Goal: Task Accomplishment & Management: Use online tool/utility

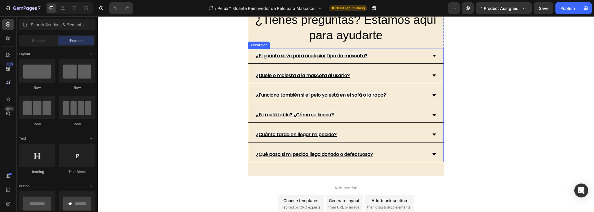
scroll to position [1598, 0]
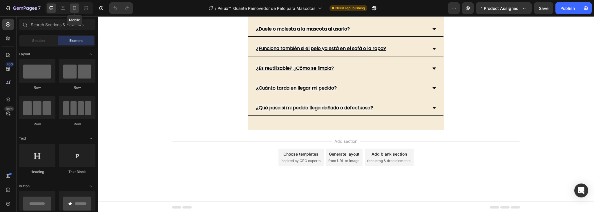
click at [75, 6] on icon at bounding box center [75, 8] width 6 height 6
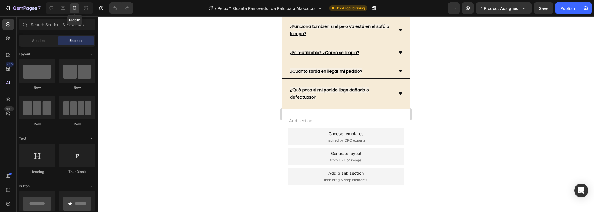
scroll to position [1563, 0]
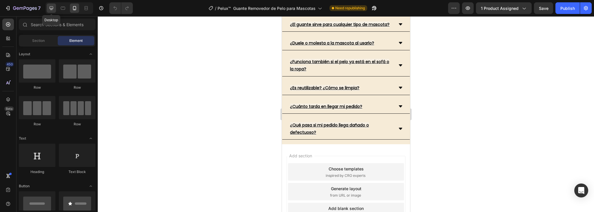
click at [51, 8] on icon at bounding box center [52, 8] width 4 height 4
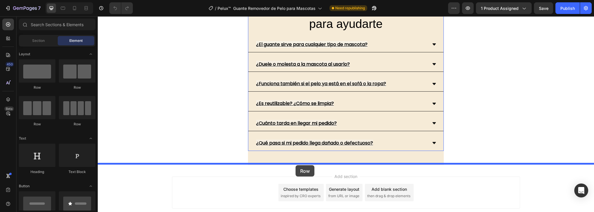
drag, startPoint x: 134, startPoint y: 89, endPoint x: 296, endPoint y: 165, distance: 178.7
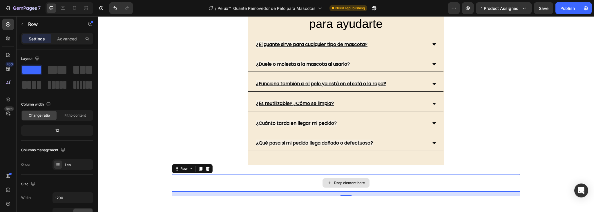
click at [273, 179] on div "Drop element here" at bounding box center [346, 182] width 348 height 17
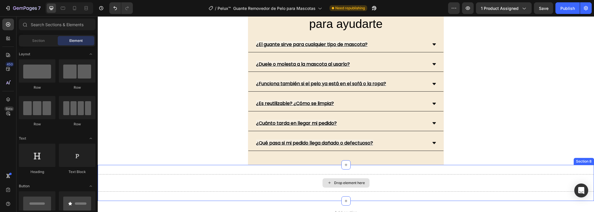
click at [386, 181] on div "Drop element here" at bounding box center [346, 182] width 497 height 17
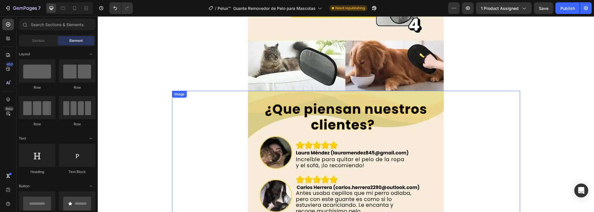
scroll to position [1168, 0]
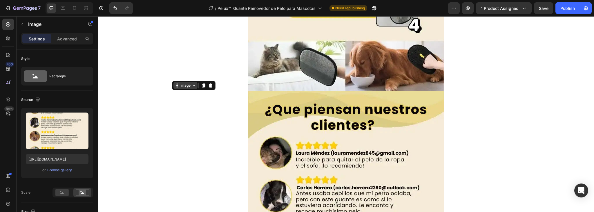
click at [185, 85] on div "Image" at bounding box center [185, 85] width 12 height 5
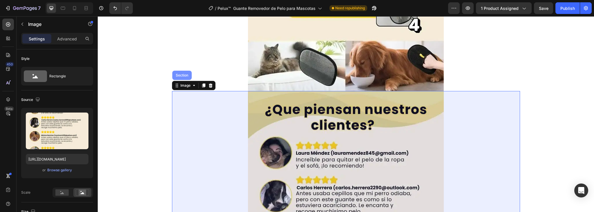
click at [182, 75] on div "Section" at bounding box center [182, 74] width 15 height 3
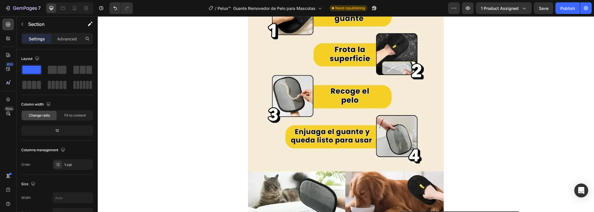
scroll to position [936, 0]
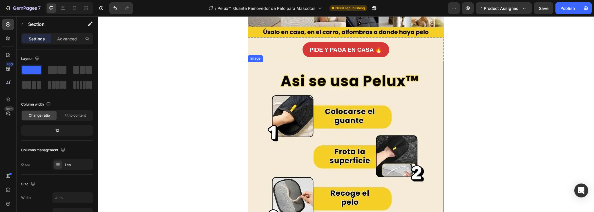
click at [345, 132] on img at bounding box center [346, 192] width 196 height 261
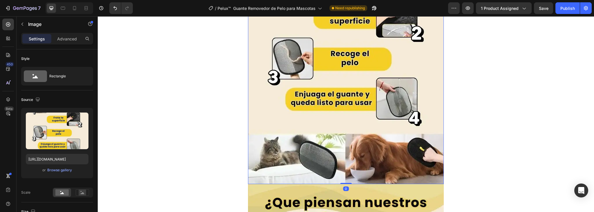
scroll to position [1191, 0]
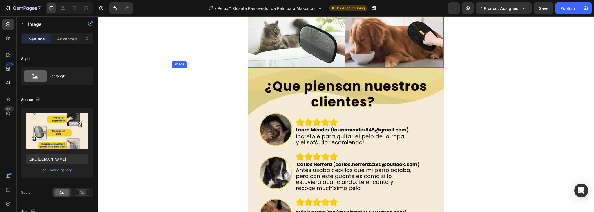
click at [251, 135] on img at bounding box center [346, 198] width 196 height 261
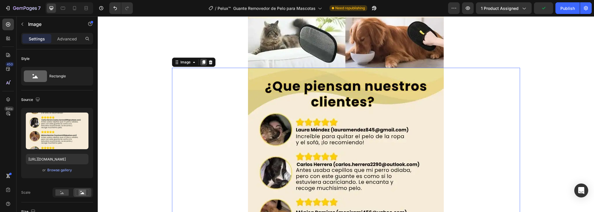
click at [202, 63] on icon at bounding box center [203, 62] width 3 height 4
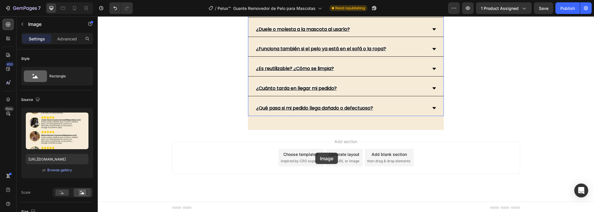
scroll to position [1859, 0]
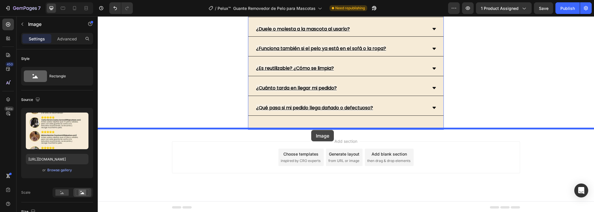
drag, startPoint x: 290, startPoint y: 73, endPoint x: 311, endPoint y: 130, distance: 60.6
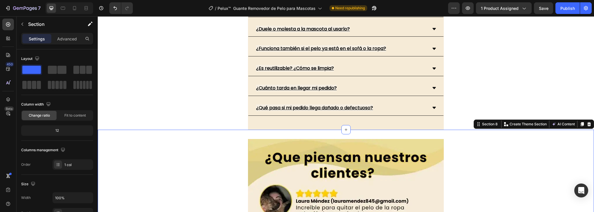
drag, startPoint x: 71, startPoint y: 32, endPoint x: 70, endPoint y: 38, distance: 6.8
click at [71, 33] on div "Sections(18) Elements(84) Section Element Hero Section Product Detail Brands Tr…" at bounding box center [57, 113] width 81 height 195
click at [70, 38] on p "Advanced" at bounding box center [67, 39] width 20 height 6
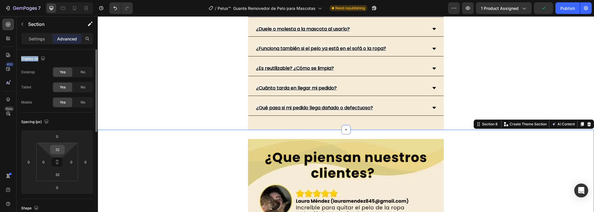
click at [56, 149] on input "32" at bounding box center [58, 149] width 12 height 9
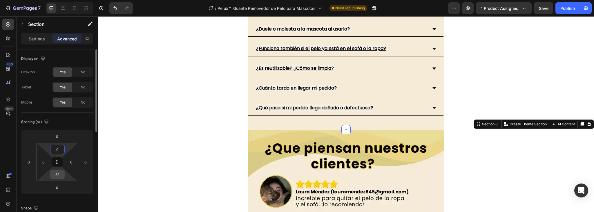
type input "0"
click at [58, 174] on input "32" at bounding box center [58, 174] width 12 height 9
type input "0"
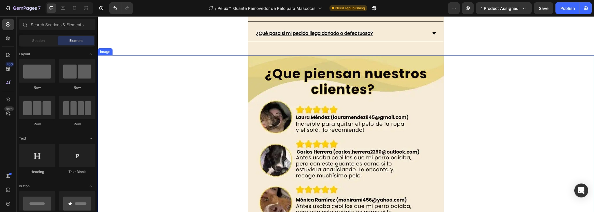
scroll to position [1929, 0]
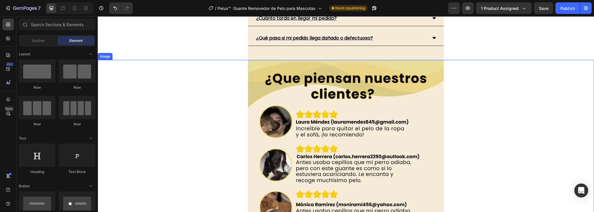
click at [326, 157] on img at bounding box center [346, 190] width 196 height 261
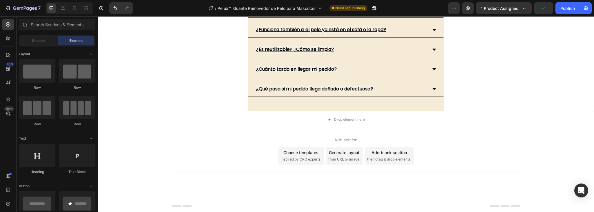
scroll to position [1876, 0]
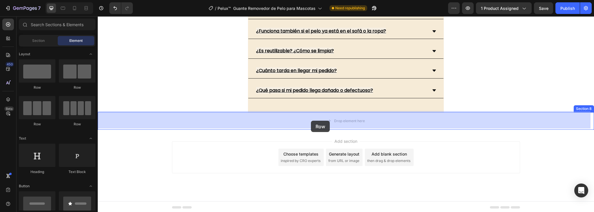
drag, startPoint x: 137, startPoint y: 87, endPoint x: 311, endPoint y: 120, distance: 176.8
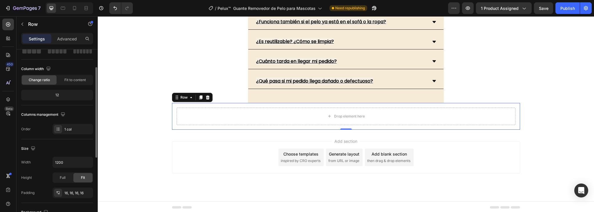
scroll to position [0, 0]
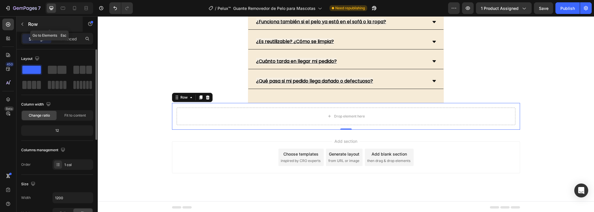
click at [20, 22] on icon "button" at bounding box center [22, 24] width 5 height 5
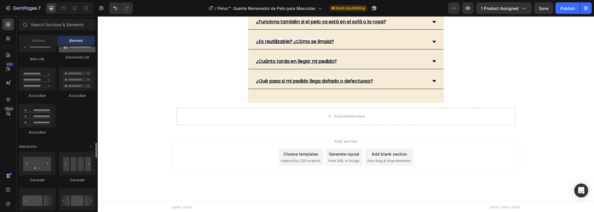
scroll to position [534, 0]
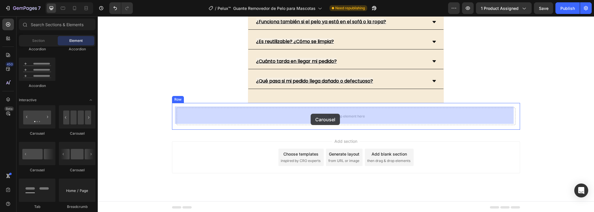
drag, startPoint x: 138, startPoint y: 137, endPoint x: 311, endPoint y: 113, distance: 174.6
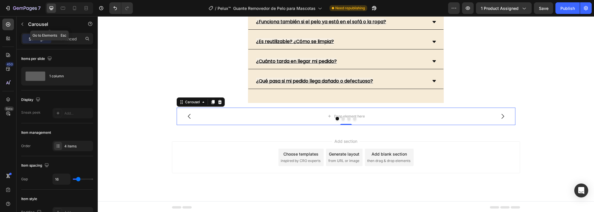
click at [23, 24] on icon "button" at bounding box center [22, 24] width 5 height 5
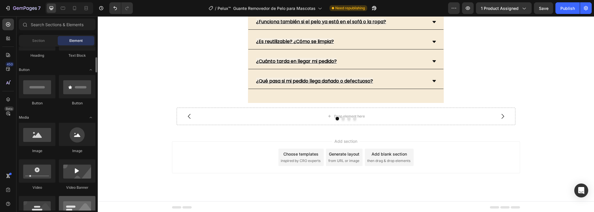
scroll to position [139, 0]
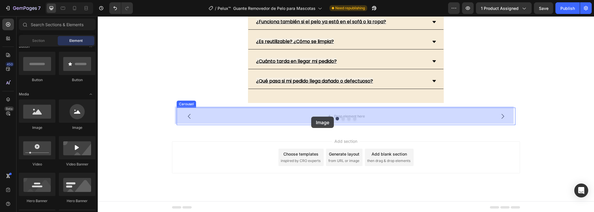
drag, startPoint x: 135, startPoint y: 130, endPoint x: 311, endPoint y: 116, distance: 177.3
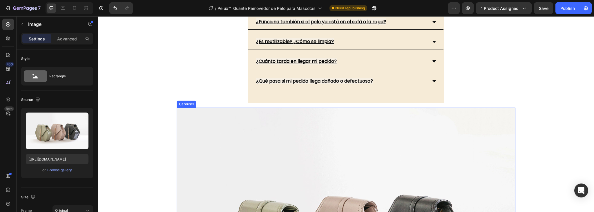
scroll to position [1929, 0]
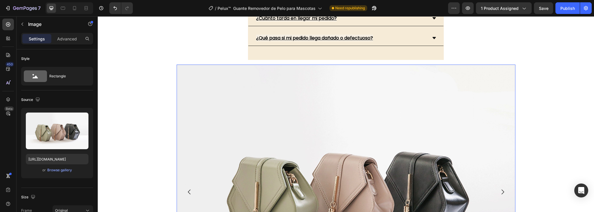
click at [237, 137] on img at bounding box center [346, 191] width 339 height 254
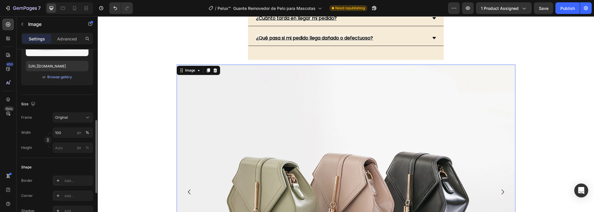
scroll to position [116, 0]
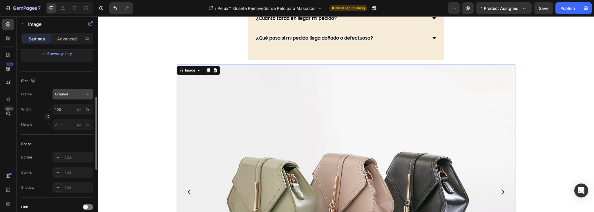
click at [74, 93] on div "Original" at bounding box center [69, 93] width 28 height 5
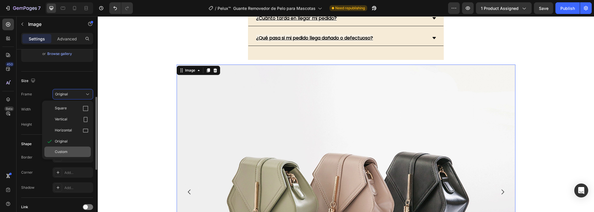
click at [63, 150] on span "Custom" at bounding box center [61, 151] width 13 height 5
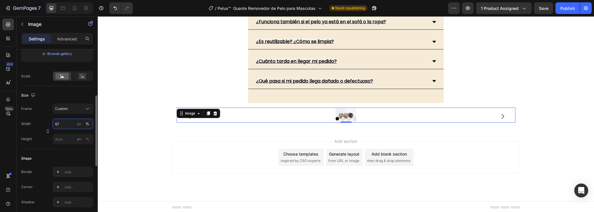
scroll to position [1929, 0]
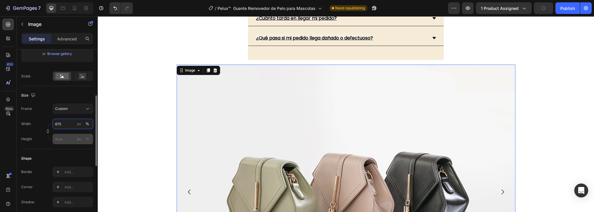
type input "675"
click at [58, 139] on input "px %" at bounding box center [73, 139] width 41 height 10
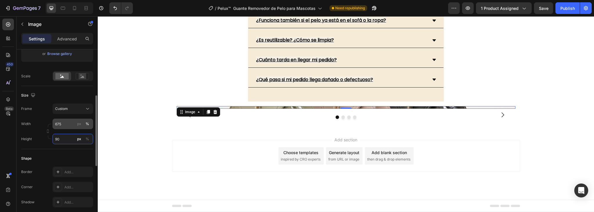
type input "900"
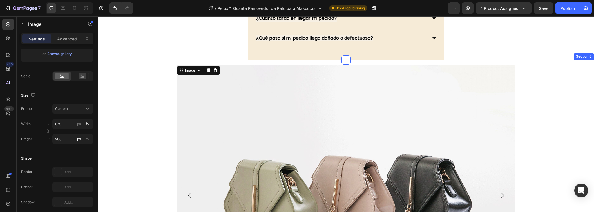
click at [521, 62] on div "Image 0 Drop element here Drop element here Drop element here Carousel Row" at bounding box center [346, 195] width 497 height 271
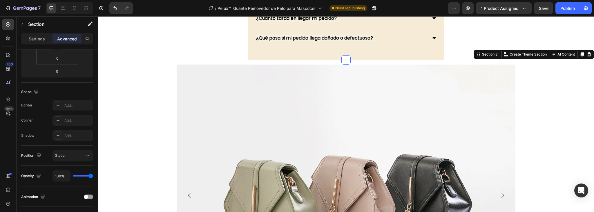
scroll to position [0, 0]
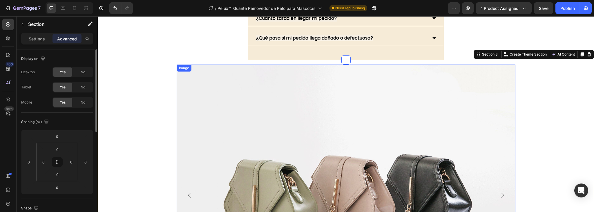
click at [344, 120] on img at bounding box center [346, 194] width 339 height 261
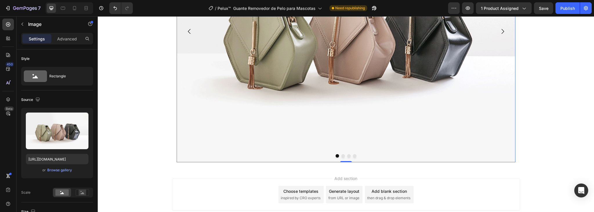
scroll to position [1998, 0]
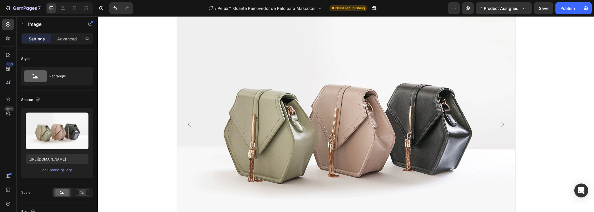
click at [336, 156] on img at bounding box center [346, 124] width 339 height 261
click at [57, 170] on div "Browse gallery" at bounding box center [59, 169] width 25 height 5
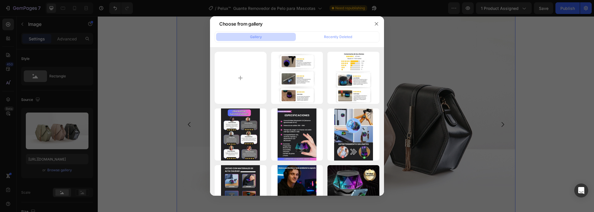
type input "C:\fakepath\1-ezgif.com-optiwebp (37).webp"
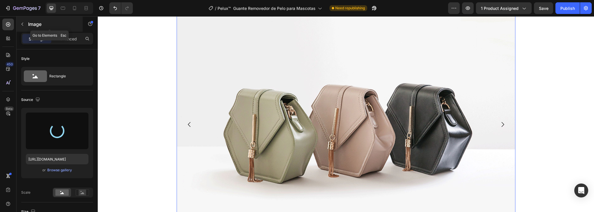
type input "[URL][DOMAIN_NAME]"
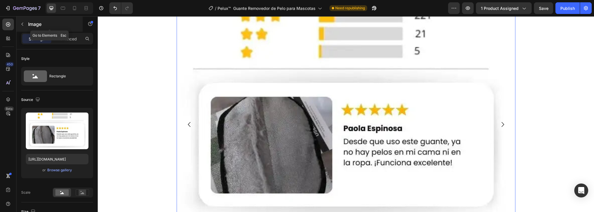
click at [23, 23] on icon "button" at bounding box center [22, 24] width 5 height 5
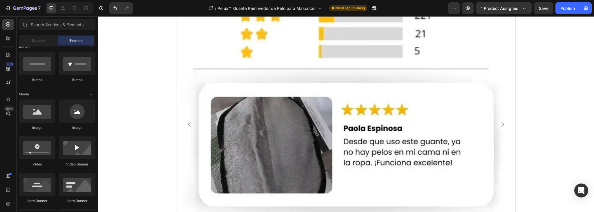
click at [303, 132] on img at bounding box center [346, 124] width 339 height 261
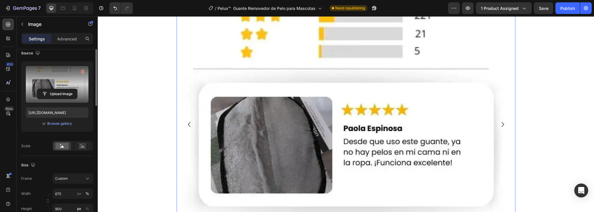
scroll to position [70, 0]
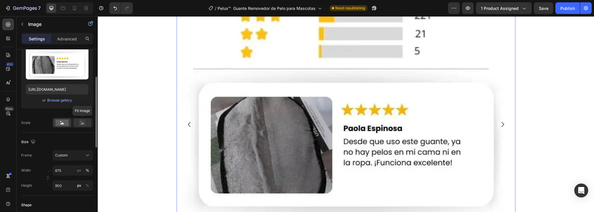
click at [81, 121] on circle at bounding box center [81, 121] width 1 height 1
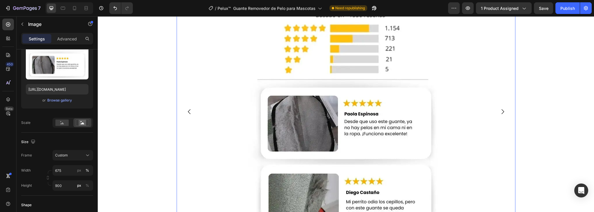
scroll to position [1998, 0]
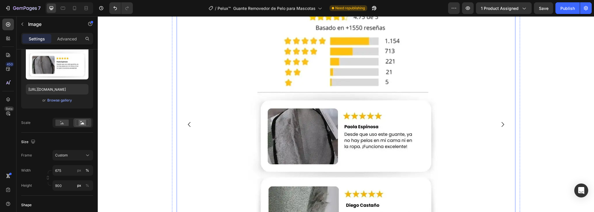
click at [503, 125] on icon "Carousel Next Arrow" at bounding box center [503, 124] width 7 height 7
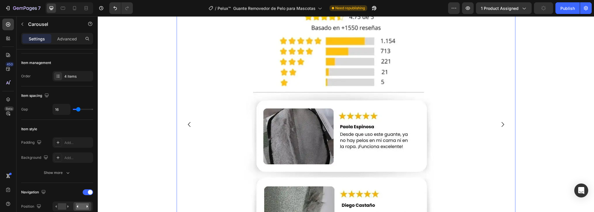
scroll to position [0, 0]
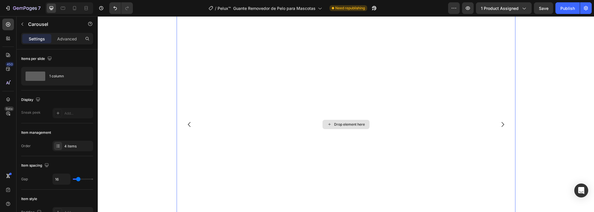
click at [347, 125] on div "Drop element here" at bounding box center [349, 124] width 31 height 5
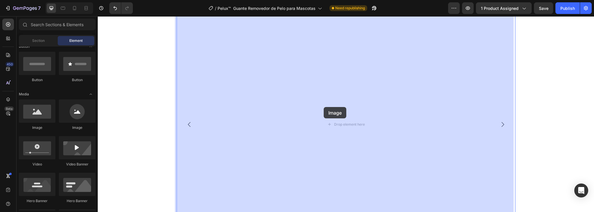
drag, startPoint x: 134, startPoint y: 131, endPoint x: 325, endPoint y: 107, distance: 192.2
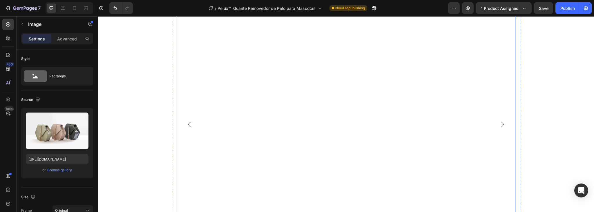
click at [501, 121] on icon "Carousel Next Arrow" at bounding box center [503, 124] width 7 height 7
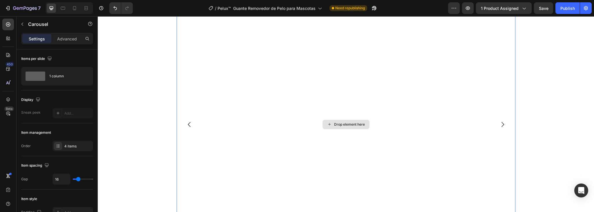
click at [370, 132] on div "Drop element here" at bounding box center [346, 124] width 339 height 261
click at [22, 26] on icon "button" at bounding box center [22, 24] width 5 height 5
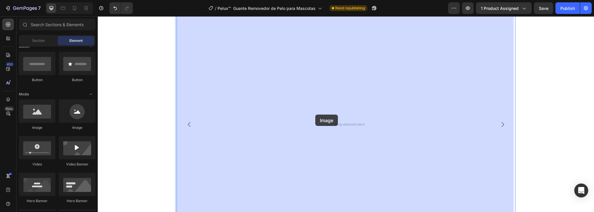
drag, startPoint x: 135, startPoint y: 129, endPoint x: 316, endPoint y: 115, distance: 181.7
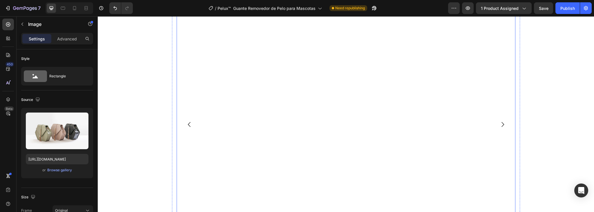
click at [505, 125] on button "Carousel Next Arrow" at bounding box center [503, 124] width 16 height 16
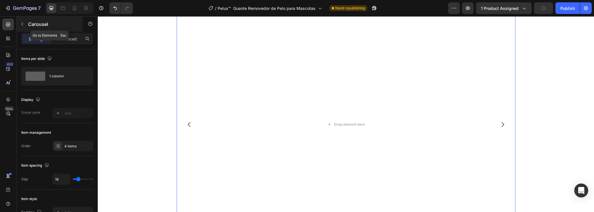
click at [25, 22] on button "button" at bounding box center [22, 23] width 9 height 9
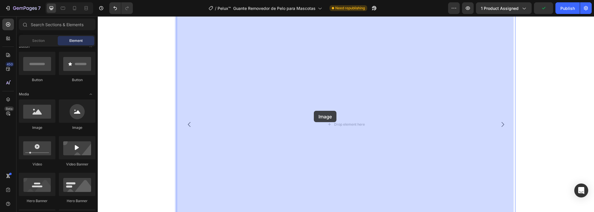
drag, startPoint x: 134, startPoint y: 128, endPoint x: 314, endPoint y: 111, distance: 181.4
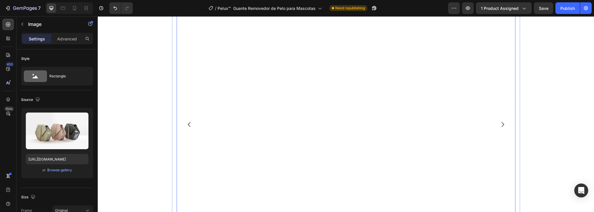
click at [188, 125] on icon "Carousel Back Arrow" at bounding box center [189, 124] width 7 height 7
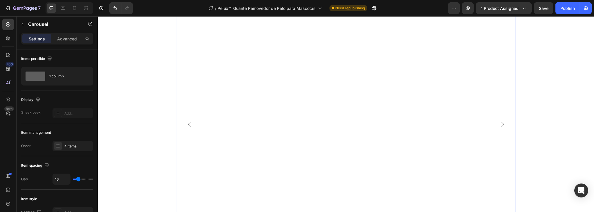
click at [188, 125] on icon "Carousel Back Arrow" at bounding box center [189, 124] width 7 height 7
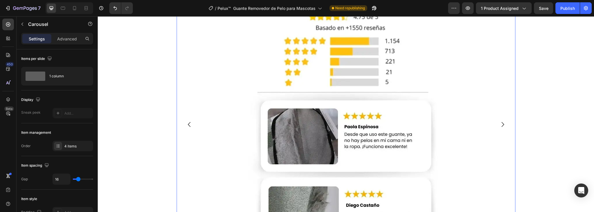
click at [503, 125] on icon "Carousel Next Arrow" at bounding box center [503, 124] width 7 height 7
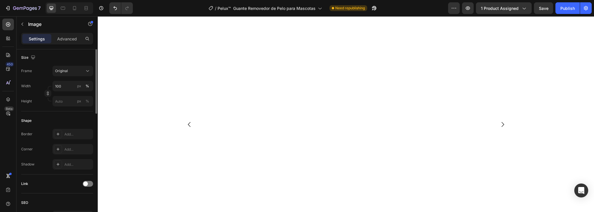
scroll to position [70, 0]
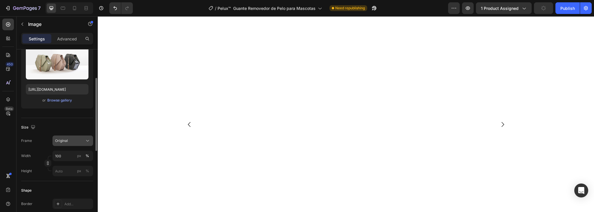
click at [73, 142] on div "Original" at bounding box center [69, 140] width 28 height 5
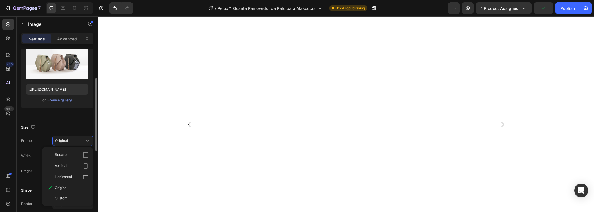
click at [75, 197] on div "Custom" at bounding box center [72, 197] width 34 height 5
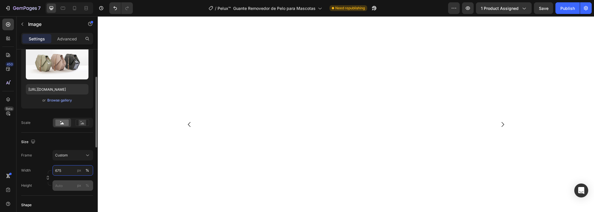
type input "675"
click at [70, 181] on input "px %" at bounding box center [73, 185] width 41 height 10
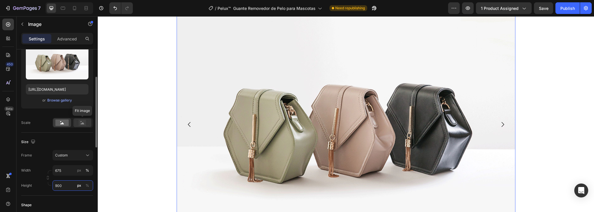
type input "900"
click at [81, 119] on rect at bounding box center [82, 122] width 13 height 6
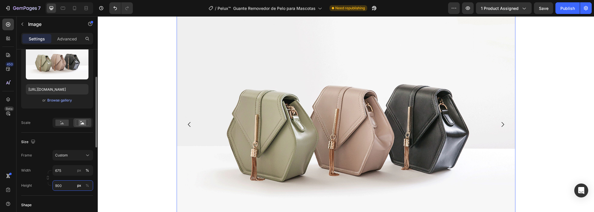
click at [66, 186] on input "900" at bounding box center [73, 185] width 41 height 10
click at [134, 150] on div "Image Image 0 Image Image Carousel Row" at bounding box center [346, 124] width 497 height 271
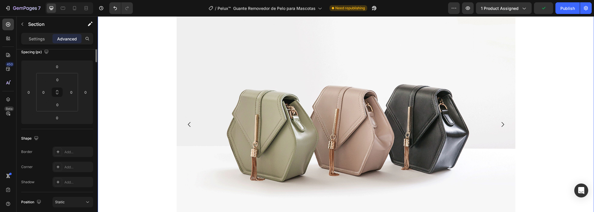
scroll to position [0, 0]
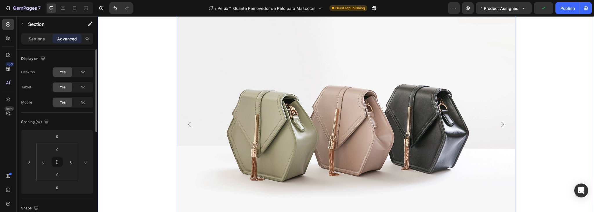
click at [298, 87] on img at bounding box center [346, 124] width 339 height 261
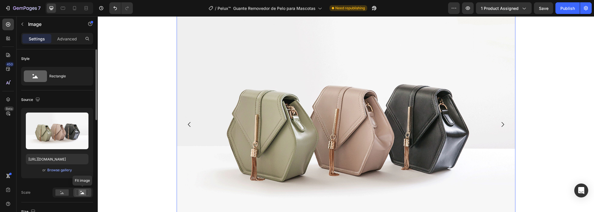
click at [83, 192] on icon at bounding box center [83, 193] width 4 height 2
click at [63, 193] on icon at bounding box center [62, 193] width 4 height 2
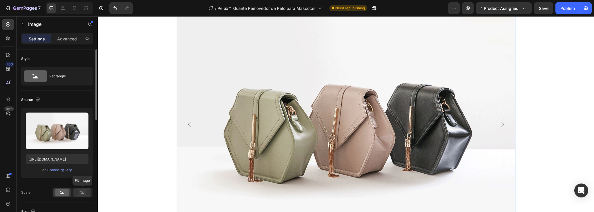
click at [84, 193] on icon at bounding box center [83, 193] width 4 height 2
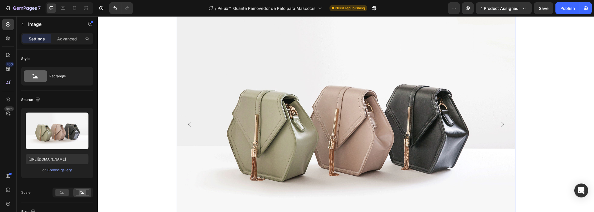
click at [188, 125] on icon "Carousel Back Arrow" at bounding box center [189, 124] width 7 height 7
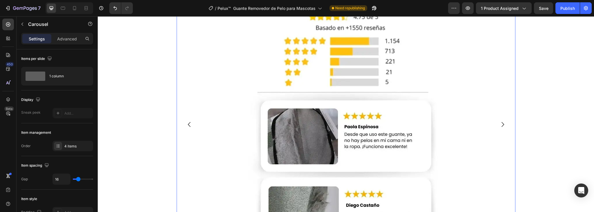
click at [502, 126] on icon "Carousel Next Arrow" at bounding box center [503, 124] width 7 height 7
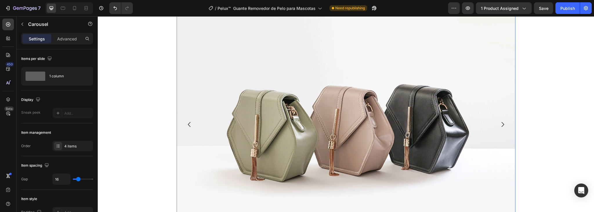
click at [324, 122] on img at bounding box center [346, 124] width 339 height 261
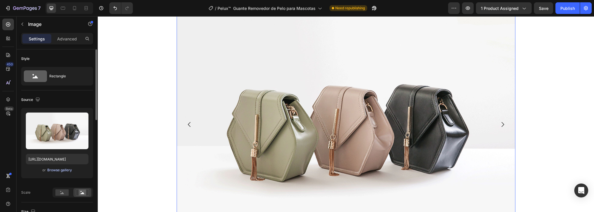
click at [70, 169] on div "Browse gallery" at bounding box center [59, 169] width 25 height 5
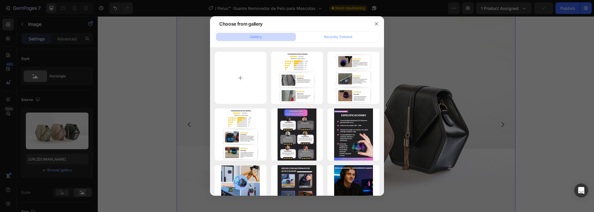
type input "C:\fakepath\2-ezgif.com-optiwebp (32).webp"
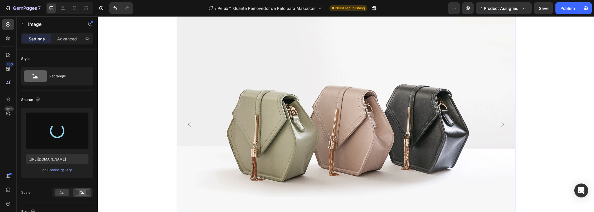
type input "[URL][DOMAIN_NAME]"
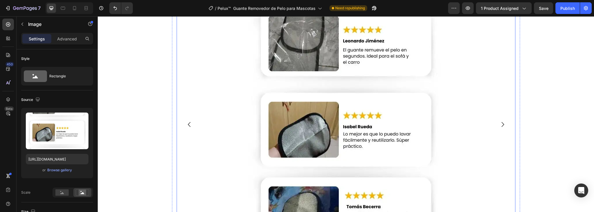
click at [502, 125] on icon "Carousel Next Arrow" at bounding box center [503, 124] width 7 height 7
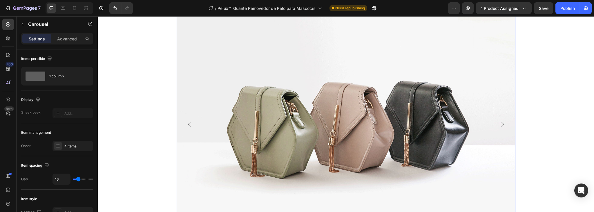
click at [304, 126] on img at bounding box center [346, 121] width 339 height 254
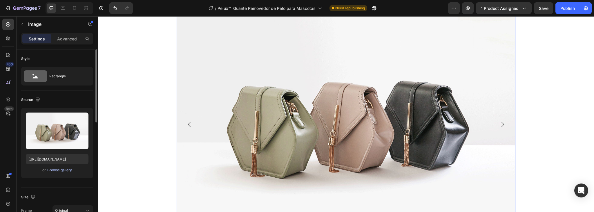
click at [63, 170] on div "Browse gallery" at bounding box center [59, 169] width 25 height 5
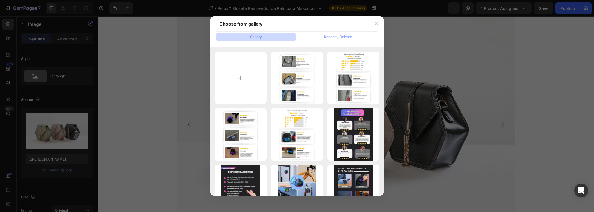
type input "C:\fakepath\3-ezgif.com-optiwebp (32).webp"
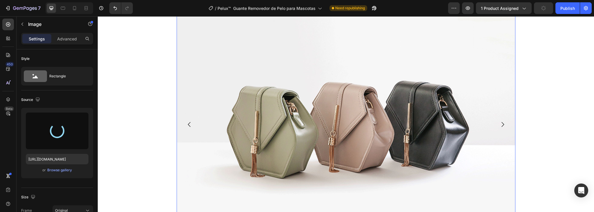
type input "[URL][DOMAIN_NAME]"
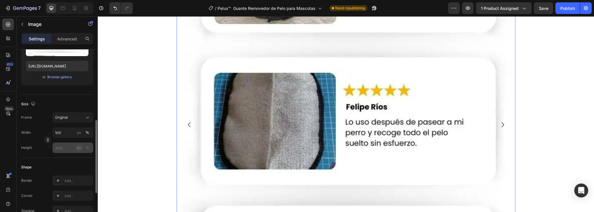
scroll to position [116, 0]
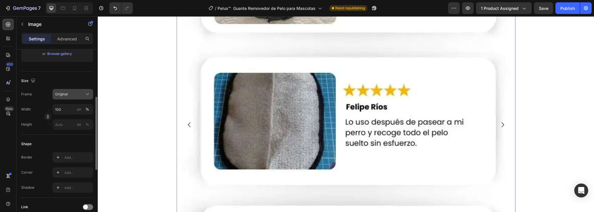
click at [89, 94] on icon at bounding box center [88, 94] width 6 height 6
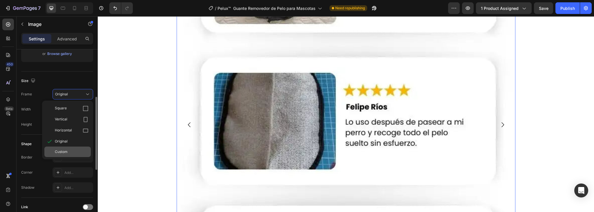
click at [65, 147] on div "Custom" at bounding box center [67, 151] width 46 height 10
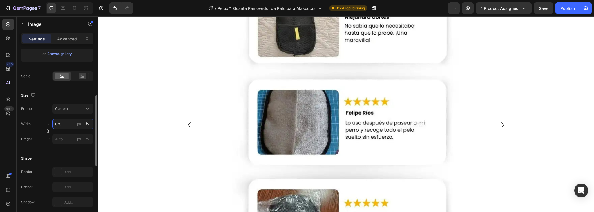
scroll to position [2093, 0]
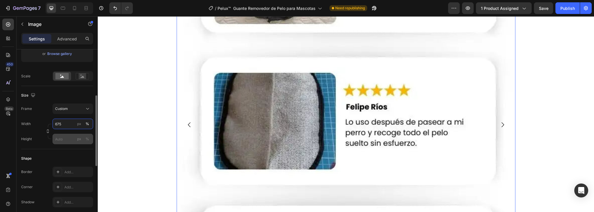
type input "675"
click at [62, 136] on input "px %" at bounding box center [73, 139] width 41 height 10
type input "900"
click at [78, 78] on icon at bounding box center [82, 76] width 13 height 6
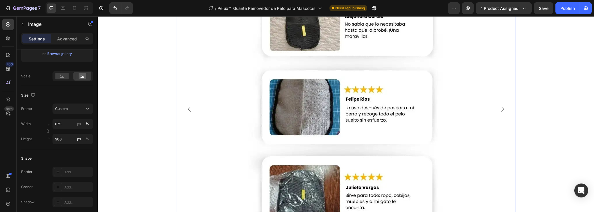
scroll to position [2021, 0]
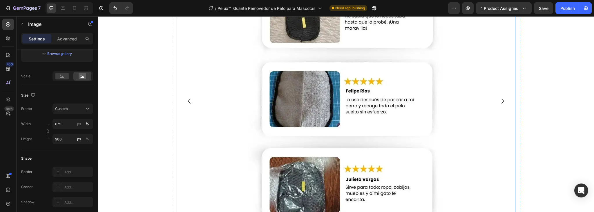
click at [502, 101] on icon "Carousel Next Arrow" at bounding box center [503, 101] width 7 height 7
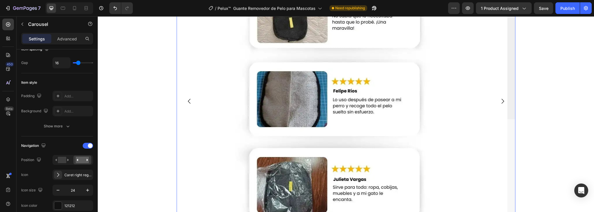
scroll to position [0, 0]
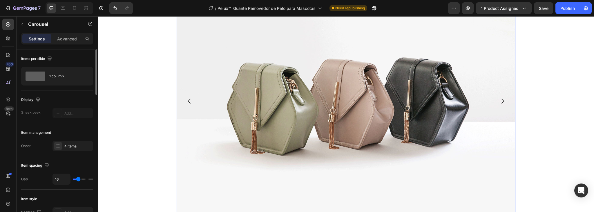
click at [309, 148] on img at bounding box center [346, 97] width 339 height 254
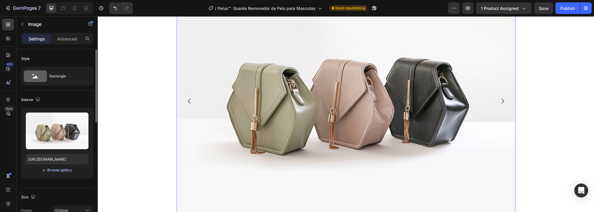
click at [58, 168] on div "Browse gallery" at bounding box center [59, 169] width 25 height 5
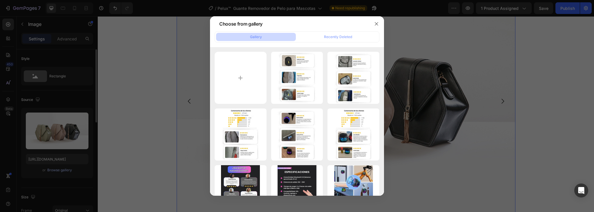
type input "C:\fakepath\4-ezgif.com-optiwebp (32).webp"
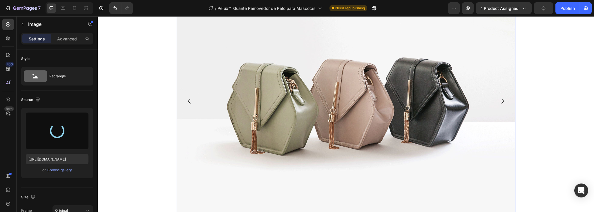
type input "[URL][DOMAIN_NAME]"
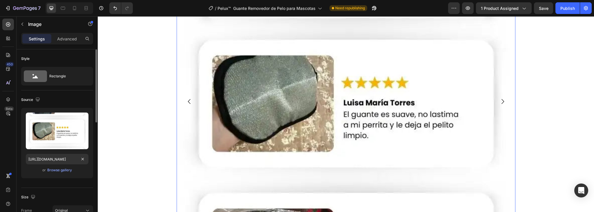
scroll to position [70, 0]
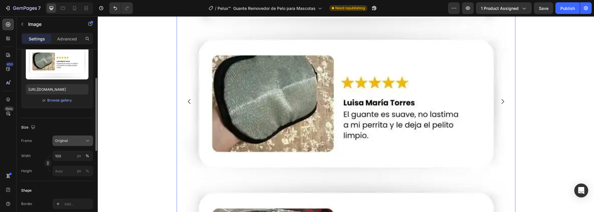
click at [78, 140] on div "Original" at bounding box center [69, 140] width 28 height 5
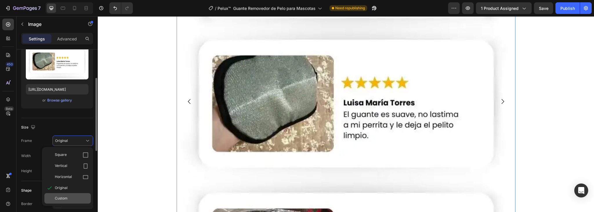
click at [64, 195] on span "Custom" at bounding box center [61, 197] width 13 height 5
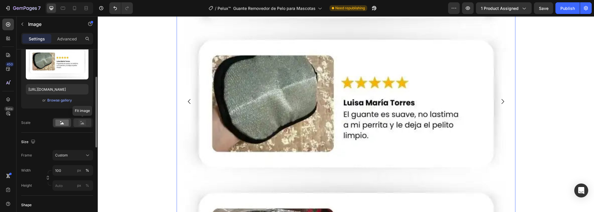
click at [83, 122] on icon at bounding box center [83, 123] width 4 height 2
click at [65, 170] on input "100" at bounding box center [73, 170] width 41 height 10
click at [66, 170] on input "100" at bounding box center [73, 170] width 41 height 10
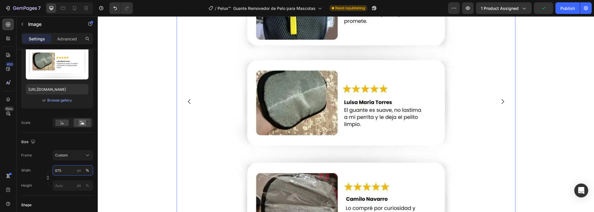
scroll to position [2117, 0]
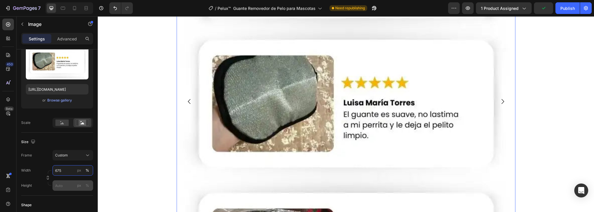
type input "675"
click at [64, 186] on input "px %" at bounding box center [73, 185] width 41 height 10
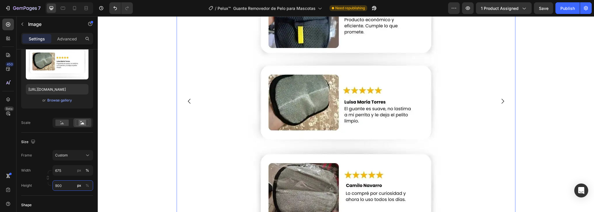
type input "900"
click at [433, 92] on img at bounding box center [346, 100] width 339 height 261
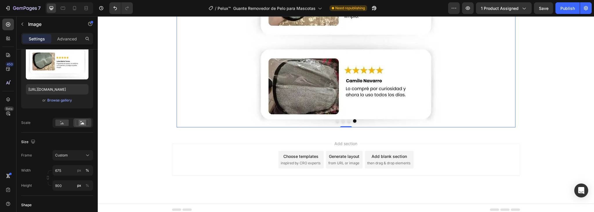
scroll to position [1868, 0]
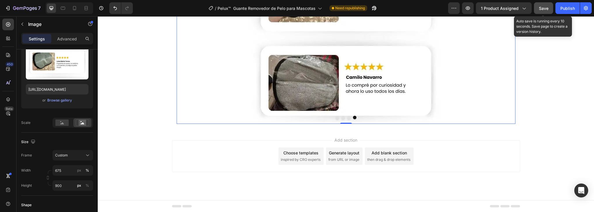
click at [546, 8] on span "Save" at bounding box center [544, 8] width 10 height 5
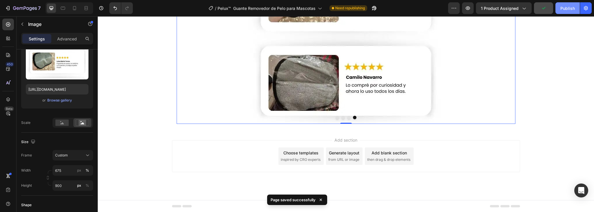
click at [567, 9] on div "Publish" at bounding box center [568, 8] width 15 height 6
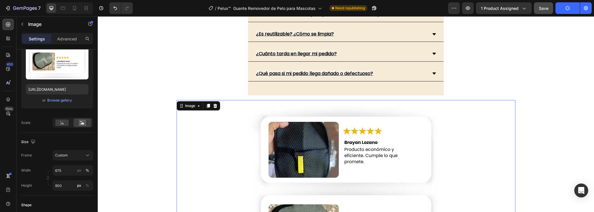
scroll to position [1706, 0]
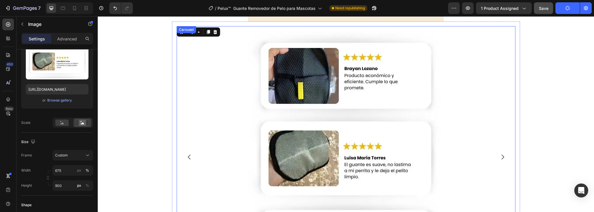
click at [189, 155] on icon "Carousel Back Arrow" at bounding box center [189, 156] width 7 height 7
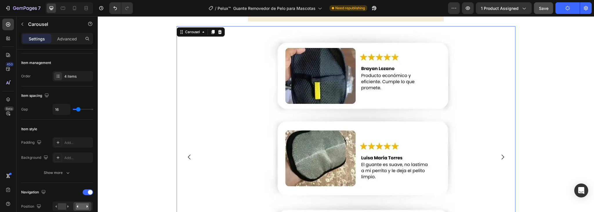
scroll to position [0, 0]
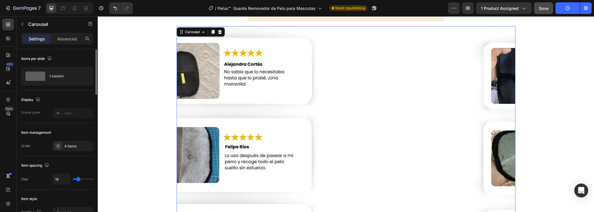
click at [189, 155] on icon "Carousel Back Arrow" at bounding box center [189, 156] width 7 height 7
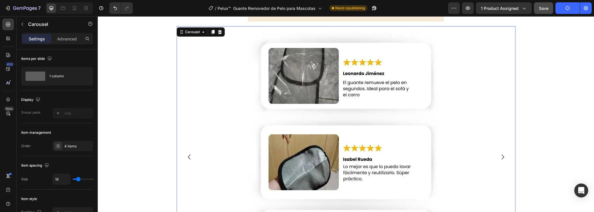
click at [189, 155] on icon "Carousel Back Arrow" at bounding box center [189, 156] width 7 height 7
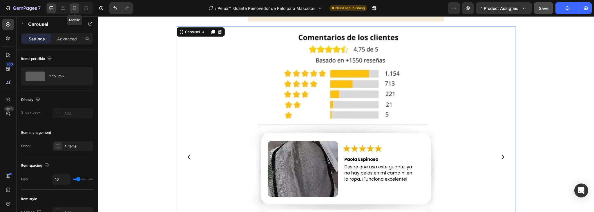
click at [77, 8] on icon at bounding box center [75, 8] width 6 height 6
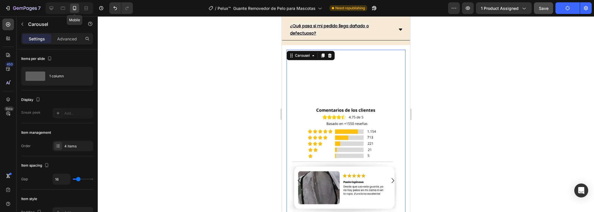
scroll to position [1660, 0]
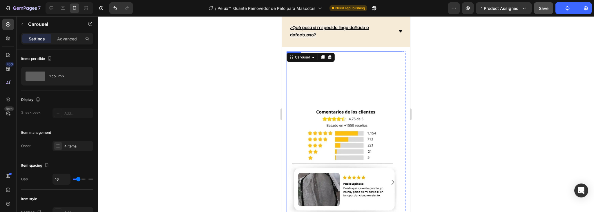
click at [338, 86] on img at bounding box center [344, 181] width 116 height 261
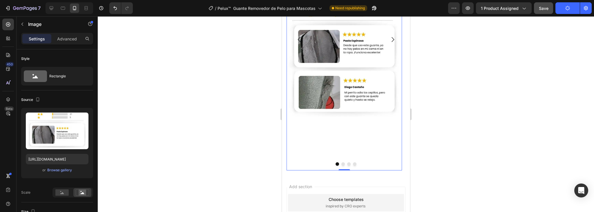
scroll to position [1822, 0]
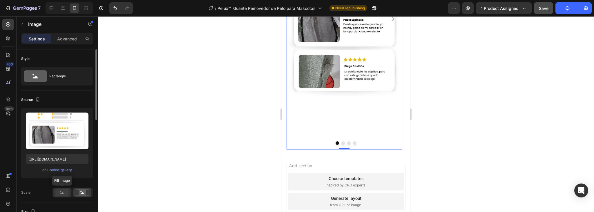
click at [58, 192] on rect at bounding box center [61, 192] width 13 height 6
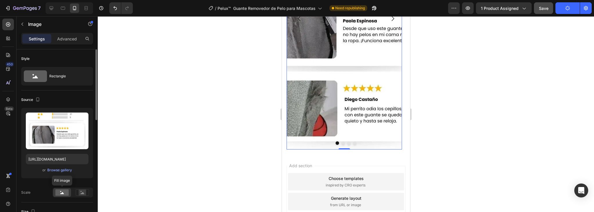
click at [58, 192] on rect at bounding box center [61, 192] width 13 height 6
click at [80, 193] on rect at bounding box center [83, 192] width 8 height 6
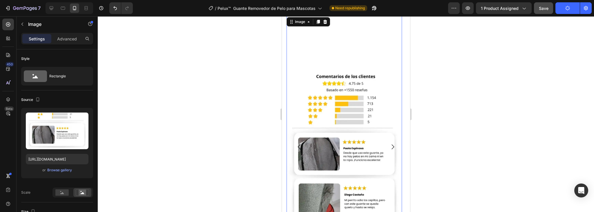
scroll to position [1637, 0]
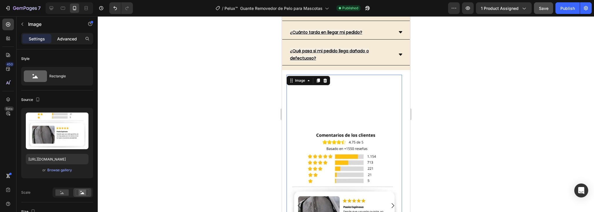
click at [64, 36] on p "Advanced" at bounding box center [67, 39] width 20 height 6
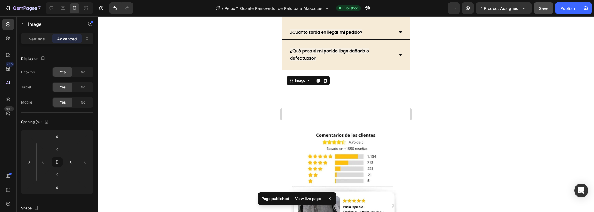
click at [35, 40] on p "Settings" at bounding box center [37, 39] width 16 height 6
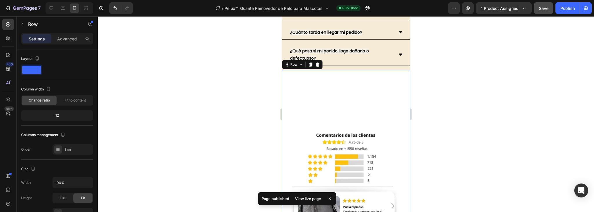
click at [322, 71] on div "Image Image Image Image Carousel Row 0" at bounding box center [346, 205] width 128 height 271
click at [69, 36] on p "Advanced" at bounding box center [67, 39] width 20 height 6
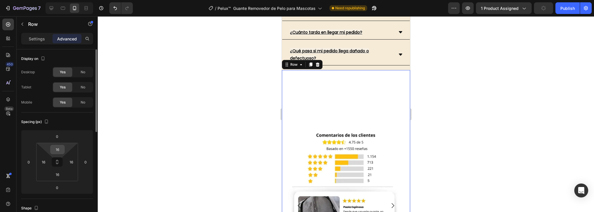
click at [58, 150] on input "16" at bounding box center [58, 149] width 12 height 9
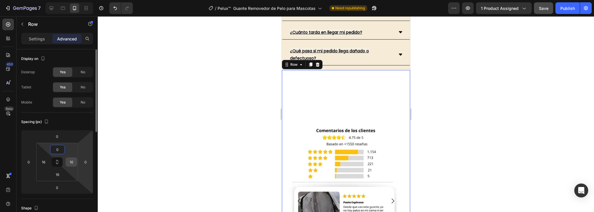
type input "0"
click at [70, 160] on input "16" at bounding box center [71, 161] width 9 height 9
type input "0"
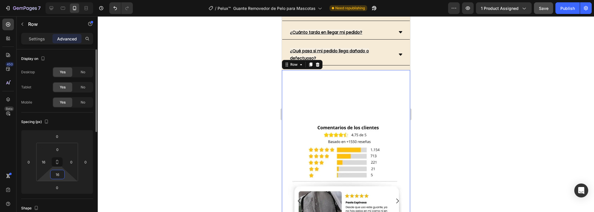
click at [60, 174] on input "16" at bounding box center [58, 174] width 12 height 9
type input "0"
click at [47, 161] on input "16" at bounding box center [43, 161] width 9 height 9
type input "0"
click at [336, 93] on img at bounding box center [346, 200] width 120 height 261
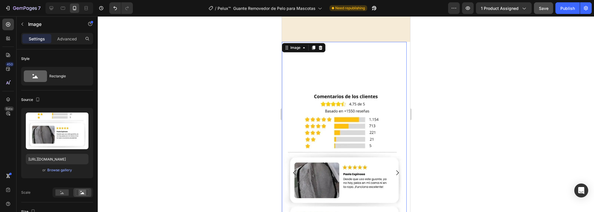
scroll to position [1729, 0]
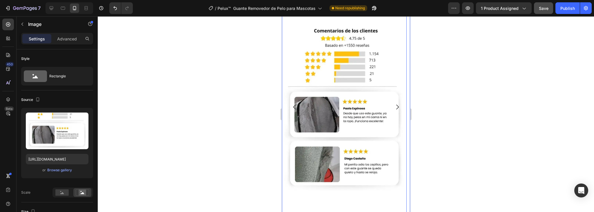
click at [395, 108] on icon "Carousel Next Arrow" at bounding box center [397, 106] width 7 height 7
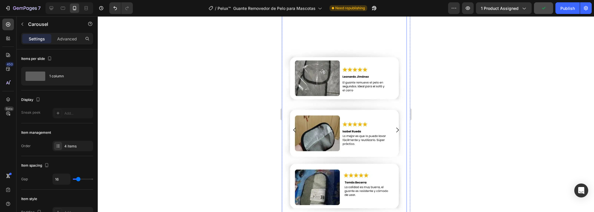
scroll to position [1706, 0]
click at [294, 129] on icon "Carousel Back Arrow" at bounding box center [294, 130] width 7 height 7
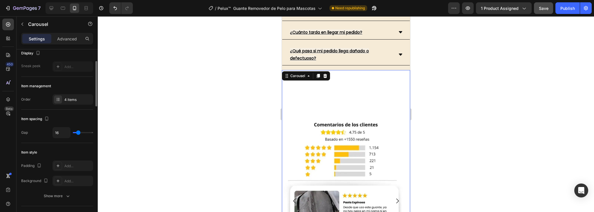
scroll to position [0, 0]
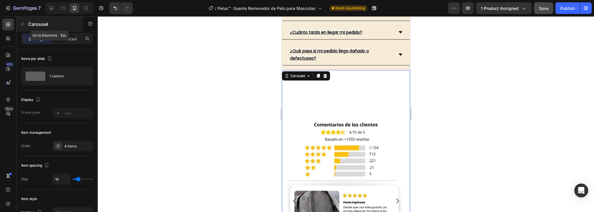
click at [21, 25] on icon "button" at bounding box center [22, 24] width 5 height 5
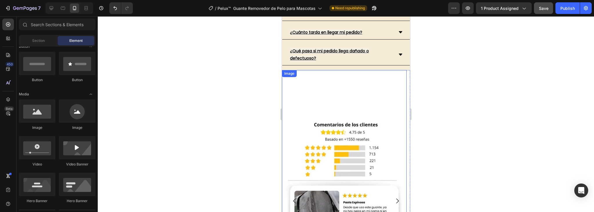
click at [319, 116] on img at bounding box center [344, 200] width 125 height 261
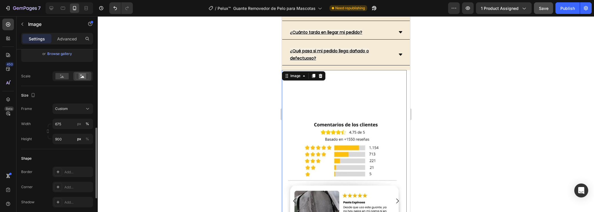
scroll to position [139, 0]
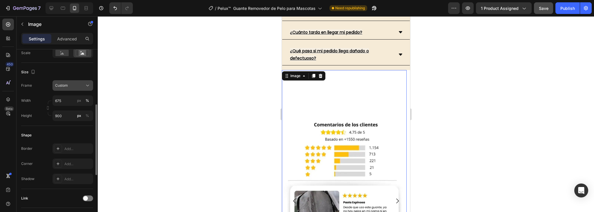
click at [84, 84] on div "Custom" at bounding box center [72, 85] width 35 height 6
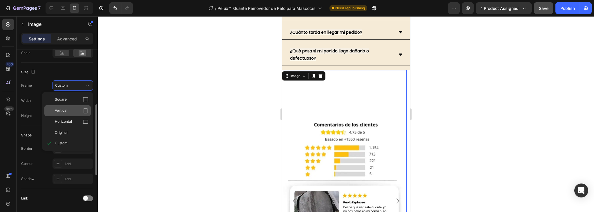
click at [72, 107] on div "Vertical" at bounding box center [67, 110] width 46 height 11
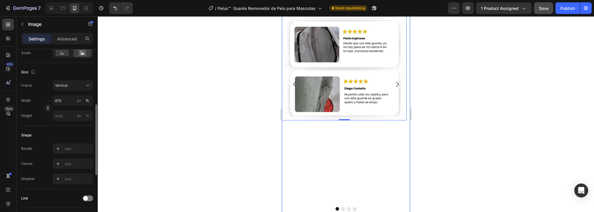
scroll to position [1776, 0]
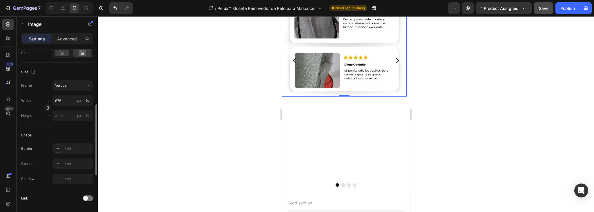
click at [370, 154] on div "Image 0" at bounding box center [344, 60] width 125 height 261
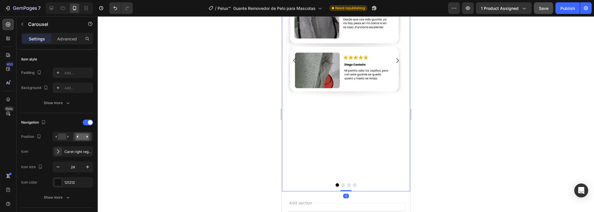
scroll to position [0, 0]
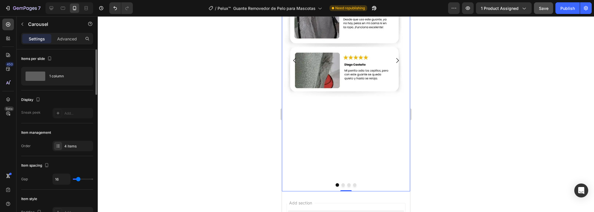
click at [350, 168] on div "Image" at bounding box center [344, 60] width 125 height 261
click at [67, 37] on p "Advanced" at bounding box center [67, 39] width 20 height 6
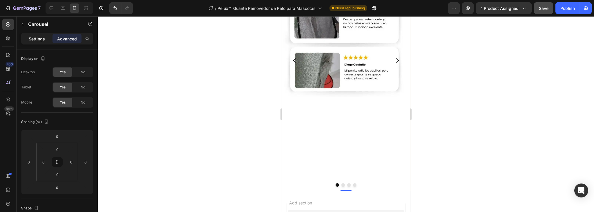
click at [38, 38] on p "Settings" at bounding box center [37, 39] width 16 height 6
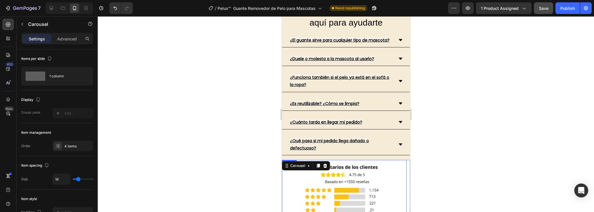
scroll to position [1544, 0]
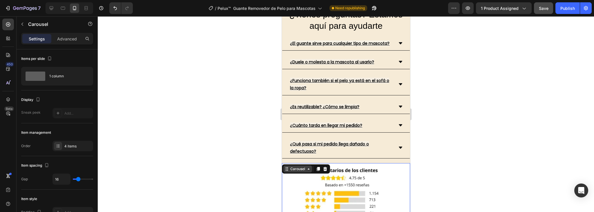
click at [296, 168] on div "Carousel" at bounding box center [297, 168] width 17 height 5
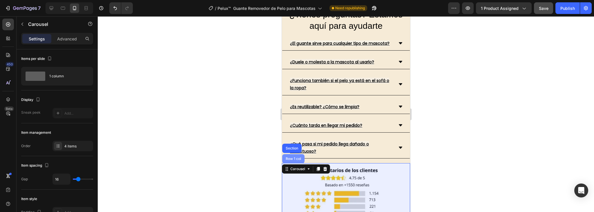
click at [298, 158] on div "Row 1 col" at bounding box center [293, 158] width 18 height 3
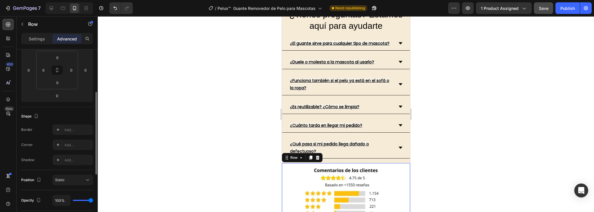
scroll to position [0, 0]
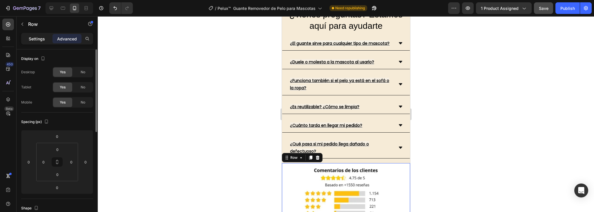
click at [41, 42] on div "Settings" at bounding box center [36, 38] width 29 height 9
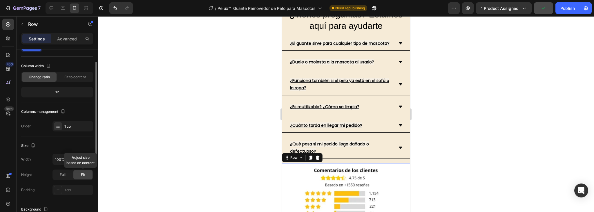
scroll to position [70, 0]
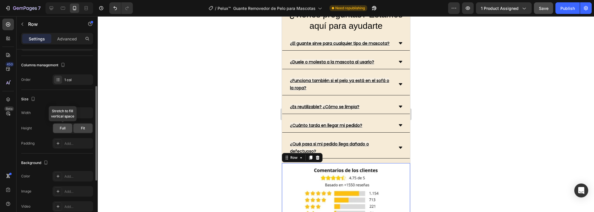
click at [63, 128] on span "Full" at bounding box center [63, 127] width 6 height 5
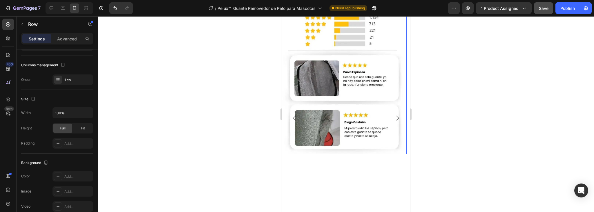
scroll to position [1776, 0]
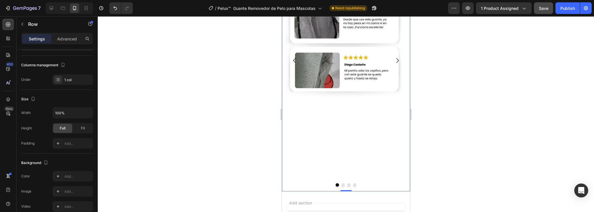
click at [369, 147] on div "Image" at bounding box center [344, 60] width 125 height 261
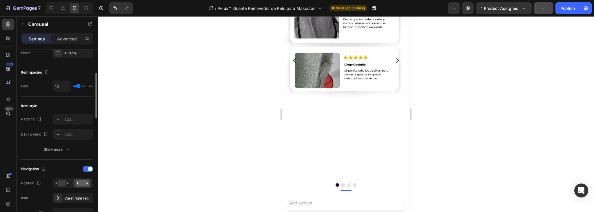
scroll to position [0, 0]
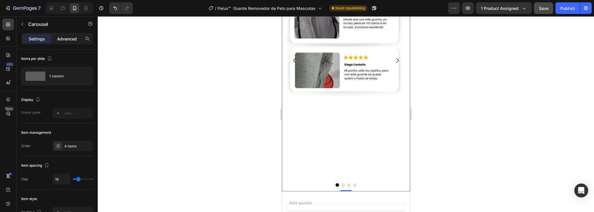
click at [68, 39] on p "Advanced" at bounding box center [67, 39] width 20 height 6
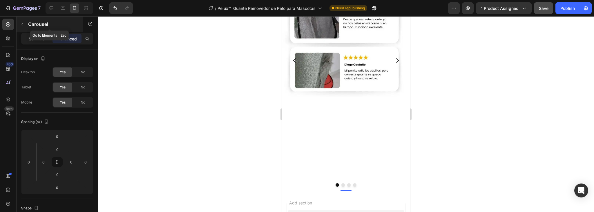
click at [22, 22] on icon "button" at bounding box center [22, 24] width 5 height 5
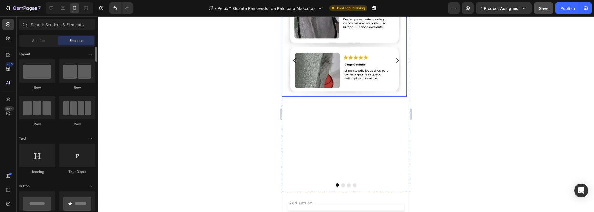
click at [322, 87] on img at bounding box center [344, 13] width 125 height 167
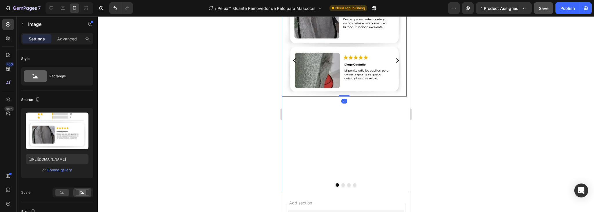
click at [338, 139] on div "Image 0" at bounding box center [344, 60] width 125 height 261
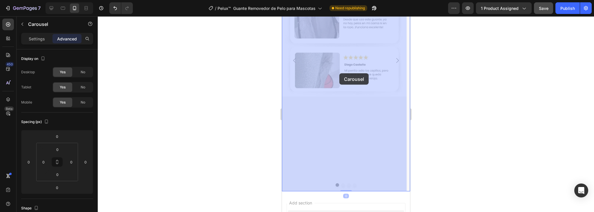
drag, startPoint x: 338, startPoint y: 142, endPoint x: 339, endPoint y: 73, distance: 69.1
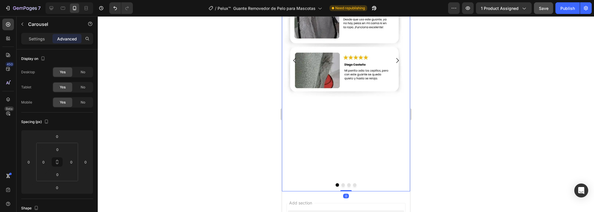
drag, startPoint x: 343, startPoint y: 190, endPoint x: 350, endPoint y: 143, distance: 48.2
click at [350, 143] on div "Image Image Image Image Carousel 0" at bounding box center [346, 60] width 128 height 261
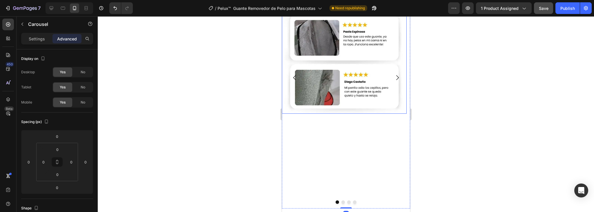
scroll to position [1776, 0]
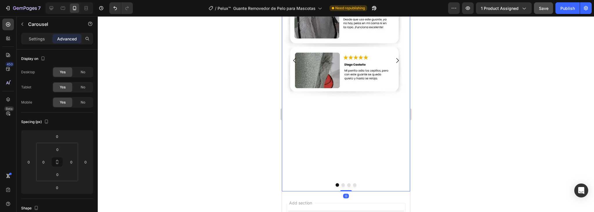
click at [348, 150] on div "Image" at bounding box center [344, 60] width 125 height 261
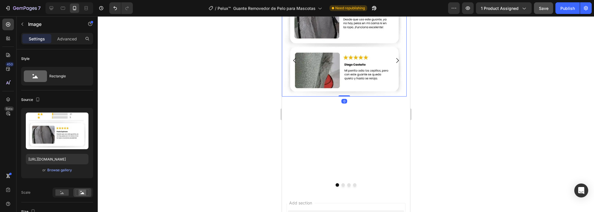
click at [324, 80] on img at bounding box center [344, 13] width 125 height 167
click at [332, 106] on div "Image 0" at bounding box center [344, 60] width 125 height 261
click at [332, 75] on img at bounding box center [344, 13] width 125 height 167
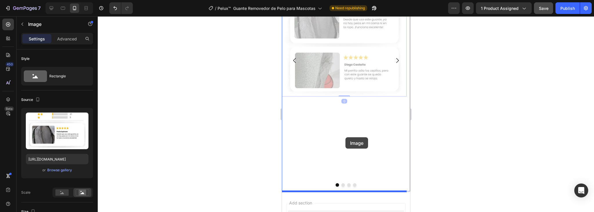
drag, startPoint x: 334, startPoint y: 65, endPoint x: 345, endPoint y: 137, distance: 73.3
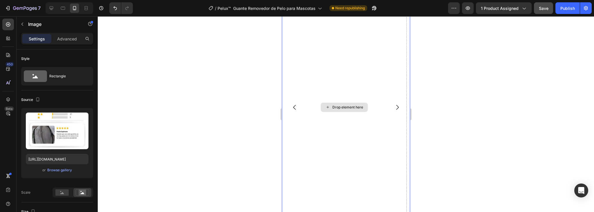
scroll to position [1729, 0]
click at [347, 150] on div "Drop element here" at bounding box center [344, 106] width 125 height 261
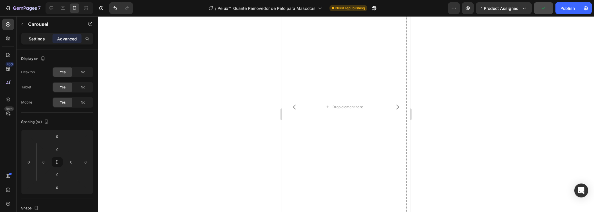
click at [36, 39] on p "Settings" at bounding box center [37, 39] width 16 height 6
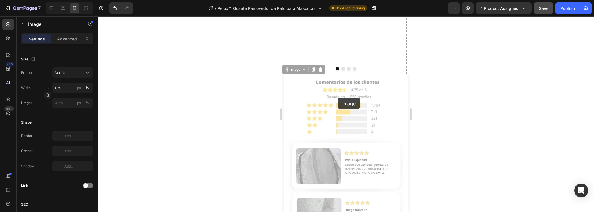
scroll to position [0, 0]
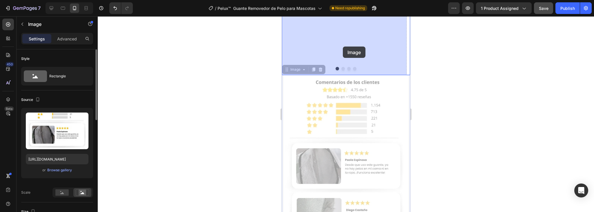
drag, startPoint x: 335, startPoint y: 152, endPoint x: 343, endPoint y: 46, distance: 106.0
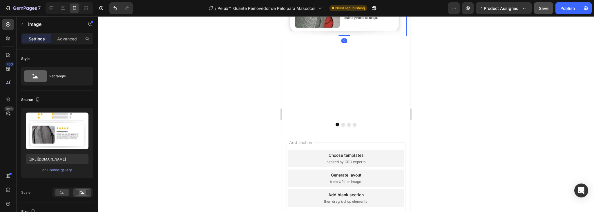
scroll to position [1762, 0]
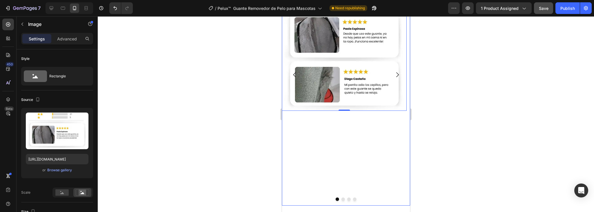
click at [344, 145] on div "Image 0" at bounding box center [344, 74] width 125 height 261
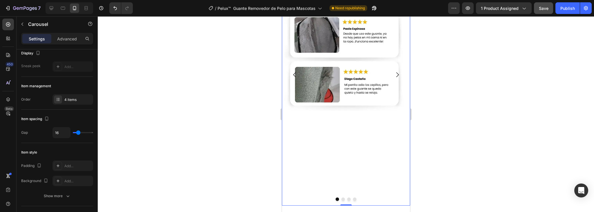
scroll to position [0, 0]
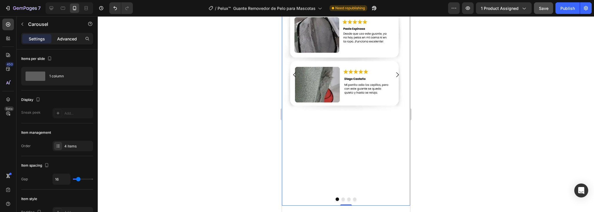
click at [64, 39] on p "Advanced" at bounding box center [67, 39] width 20 height 6
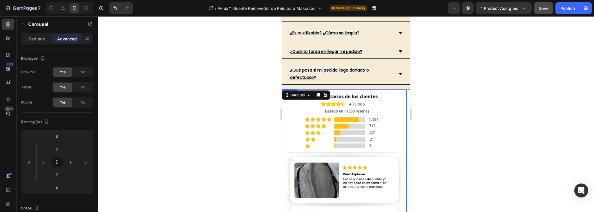
scroll to position [1576, 0]
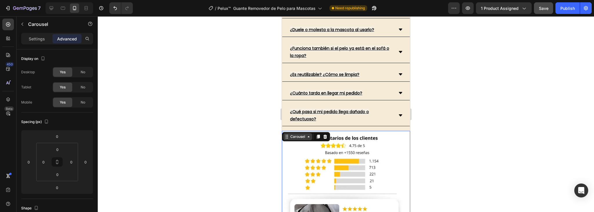
click at [304, 138] on div "Carousel" at bounding box center [297, 136] width 29 height 7
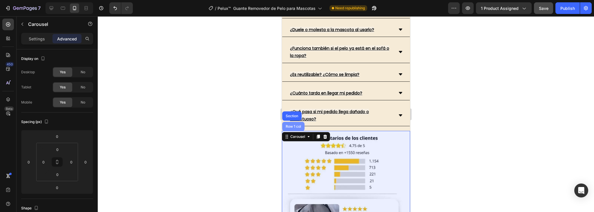
click at [293, 125] on div "Row 1 col" at bounding box center [293, 126] width 18 height 3
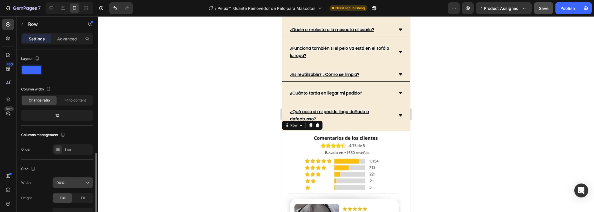
scroll to position [70, 0]
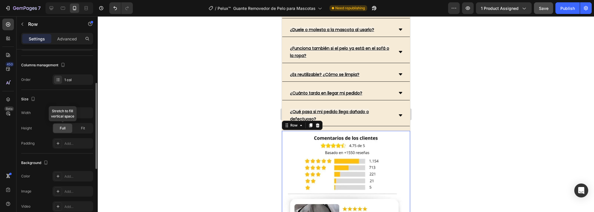
click at [59, 124] on div "Full" at bounding box center [62, 127] width 19 height 9
click at [79, 127] on div "Fit" at bounding box center [82, 127] width 19 height 9
click at [62, 128] on span "Full" at bounding box center [63, 127] width 6 height 5
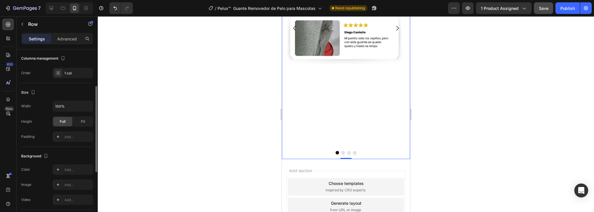
scroll to position [0, 0]
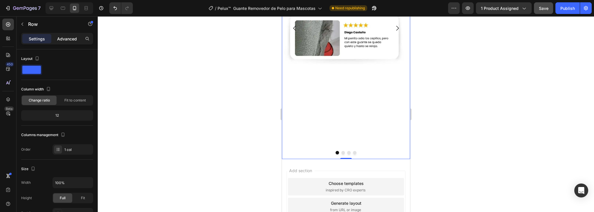
click at [60, 39] on p "Advanced" at bounding box center [67, 39] width 20 height 6
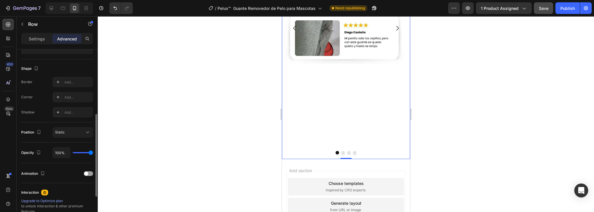
scroll to position [186, 0]
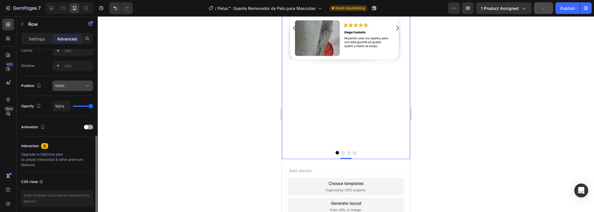
click at [83, 84] on div "Static" at bounding box center [70, 85] width 30 height 5
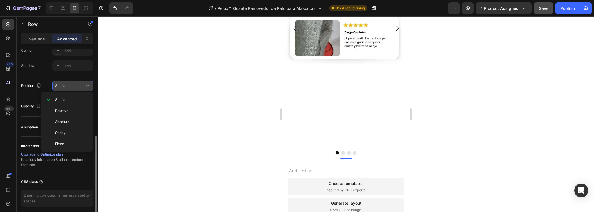
click at [83, 84] on div "Static" at bounding box center [70, 85] width 30 height 5
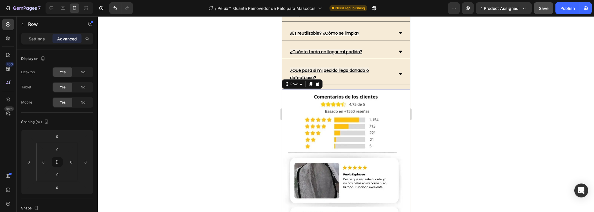
scroll to position [1529, 0]
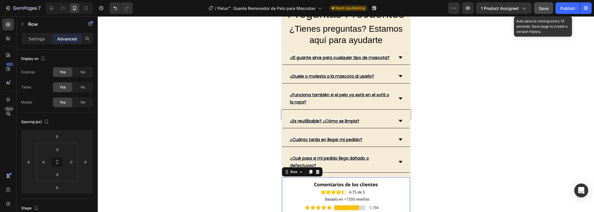
click at [547, 9] on span "Save" at bounding box center [544, 8] width 10 height 5
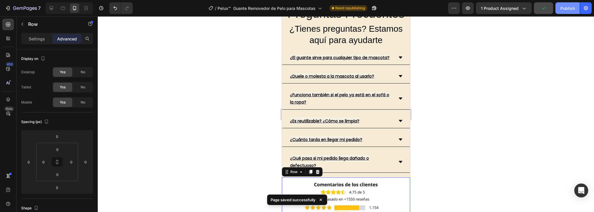
click at [574, 8] on div "Publish" at bounding box center [568, 8] width 15 height 6
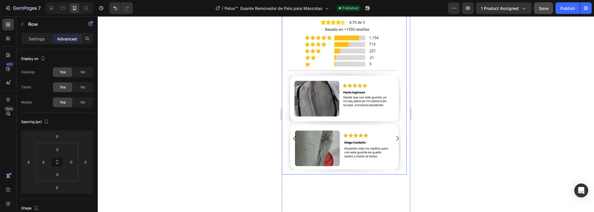
scroll to position [1599, 0]
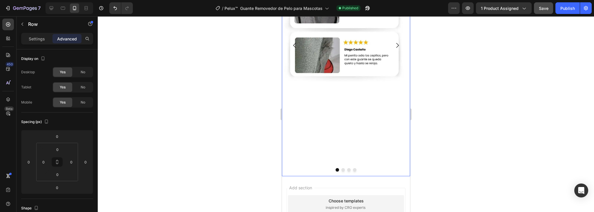
click at [358, 135] on div "Image" at bounding box center [344, 45] width 125 height 261
click at [36, 39] on p "Settings" at bounding box center [37, 39] width 16 height 6
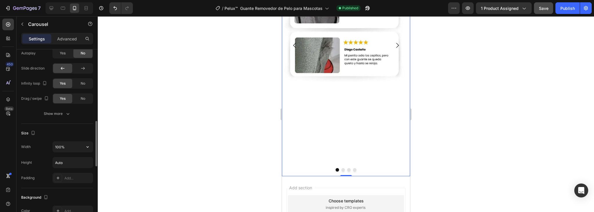
scroll to position [372, 0]
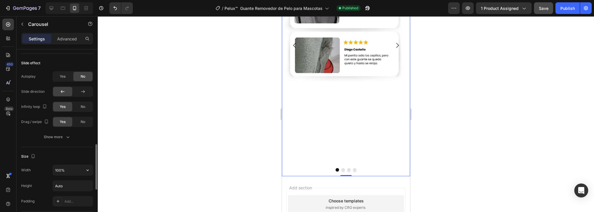
click at [82, 165] on button "button" at bounding box center [87, 170] width 10 height 10
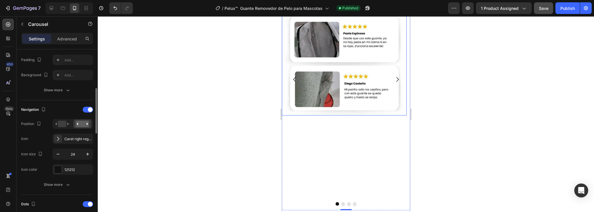
scroll to position [1460, 0]
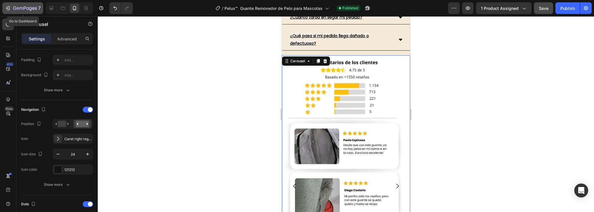
click at [19, 8] on icon "button" at bounding box center [20, 8] width 3 height 3
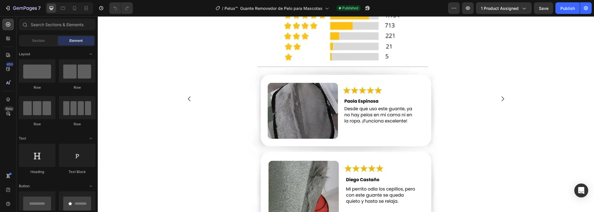
scroll to position [1868, 0]
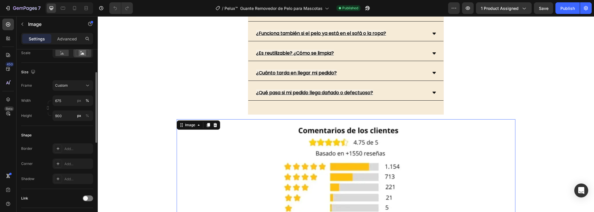
scroll to position [116, 0]
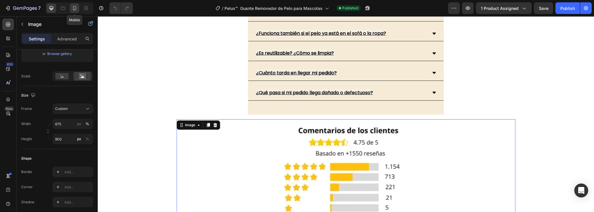
click at [73, 7] on icon at bounding box center [74, 8] width 3 height 4
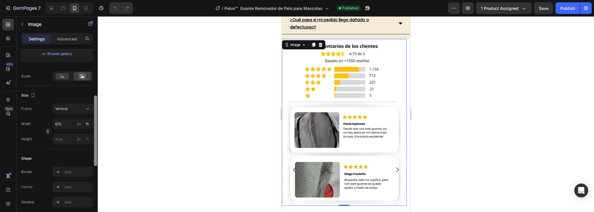
scroll to position [1669, 0]
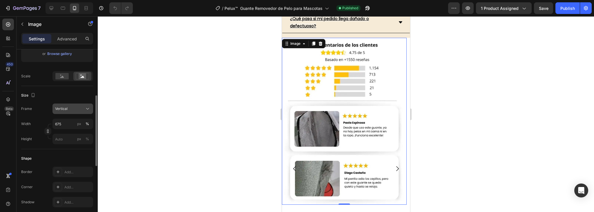
click at [67, 110] on span "Vertical" at bounding box center [61, 108] width 12 height 5
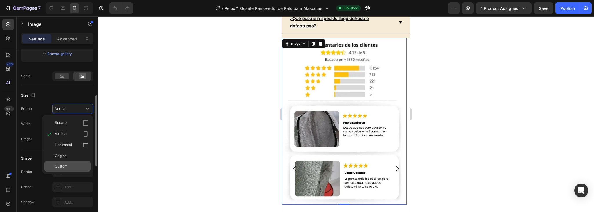
click at [66, 167] on span "Custom" at bounding box center [61, 165] width 13 height 5
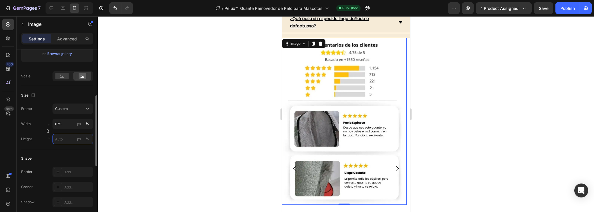
click at [67, 134] on input "px %" at bounding box center [73, 139] width 41 height 10
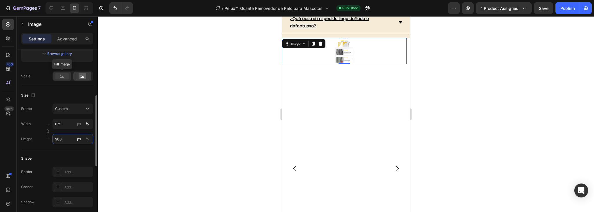
type input "900"
click at [63, 77] on icon at bounding box center [62, 76] width 4 height 2
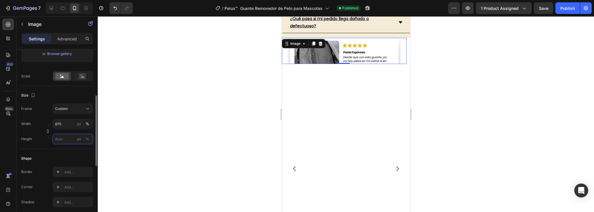
click at [63, 140] on input "px %" at bounding box center [73, 139] width 41 height 10
type input "900"
click at [107, 130] on div at bounding box center [346, 113] width 497 height 195
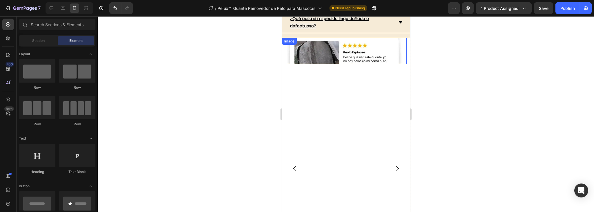
click at [311, 60] on img at bounding box center [344, 51] width 125 height 26
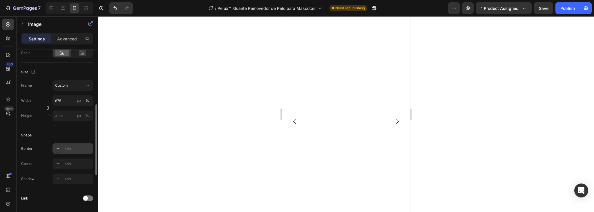
scroll to position [116, 0]
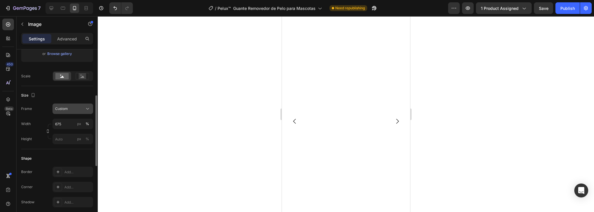
click at [87, 106] on icon at bounding box center [88, 109] width 6 height 6
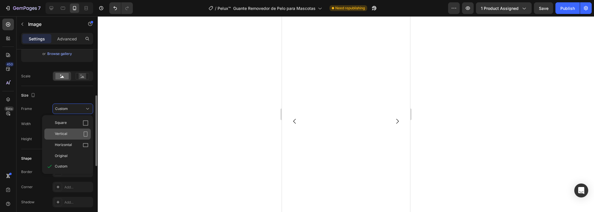
click at [72, 133] on div "Vertical" at bounding box center [72, 134] width 34 height 6
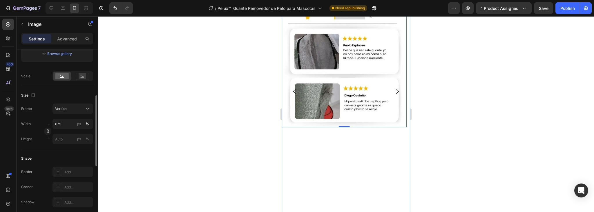
scroll to position [1808, 0]
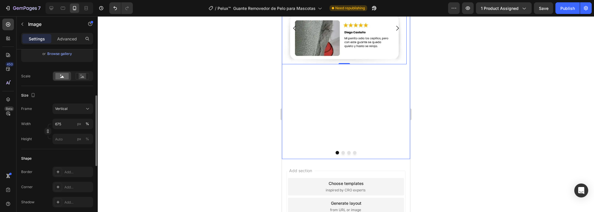
click at [334, 128] on div "Image 0" at bounding box center [344, 28] width 125 height 261
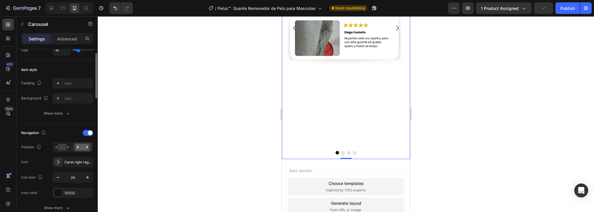
scroll to position [0, 0]
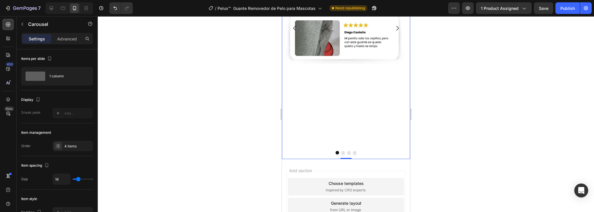
click at [342, 87] on div "Image" at bounding box center [344, 28] width 125 height 261
click at [67, 42] on div "Advanced" at bounding box center [67, 38] width 29 height 9
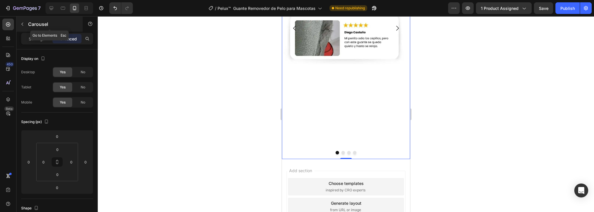
click at [25, 25] on button "button" at bounding box center [22, 23] width 9 height 9
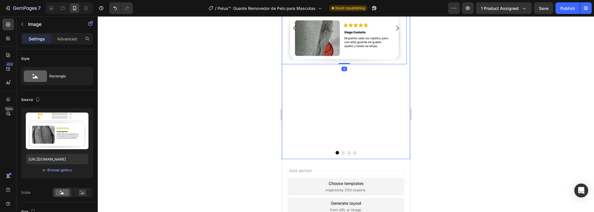
click at [345, 75] on div "Image 0" at bounding box center [344, 28] width 125 height 261
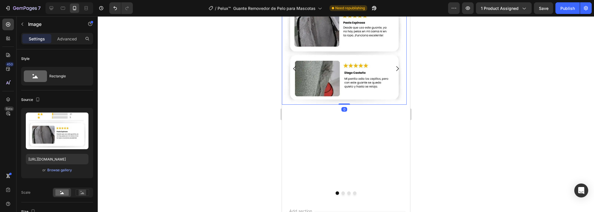
scroll to position [1762, 0]
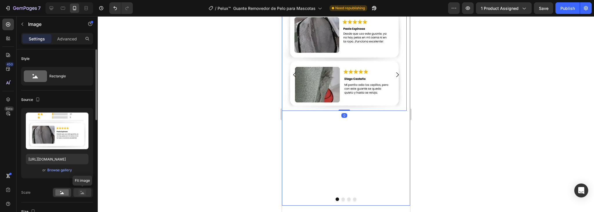
click at [84, 190] on rect at bounding box center [83, 192] width 8 height 6
click at [62, 192] on rect at bounding box center [61, 192] width 13 height 6
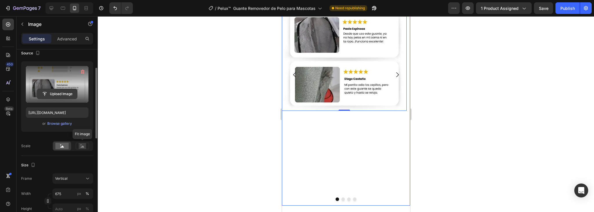
scroll to position [93, 0]
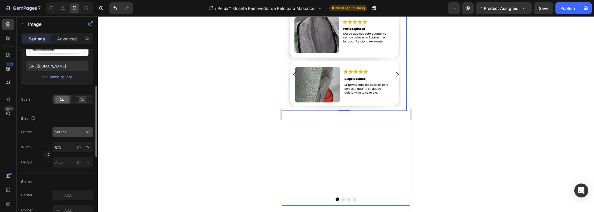
click at [84, 131] on div "Vertical" at bounding box center [69, 131] width 28 height 5
click at [82, 100] on icon at bounding box center [83, 100] width 4 height 2
click at [62, 160] on input "px %" at bounding box center [73, 162] width 41 height 10
click at [78, 131] on div "Vertical" at bounding box center [69, 131] width 28 height 5
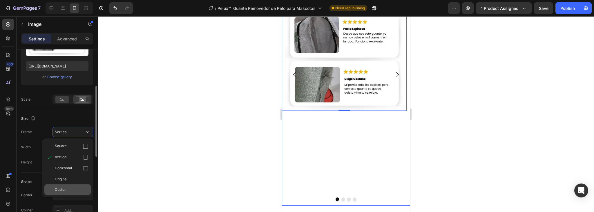
click at [64, 188] on span "Custom" at bounding box center [61, 189] width 13 height 5
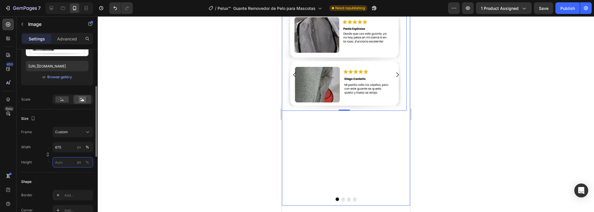
click at [69, 161] on input "px %" at bounding box center [73, 162] width 41 height 10
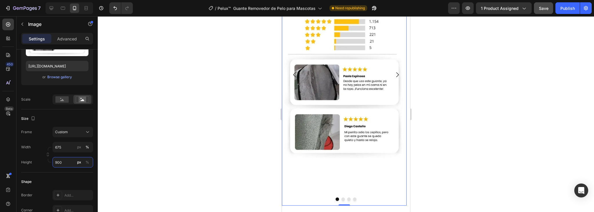
type input "900"
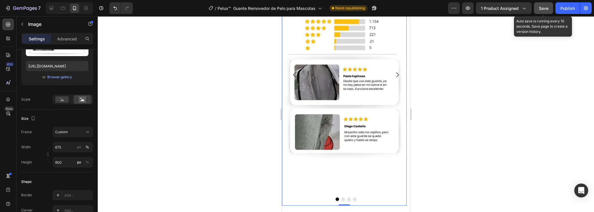
click at [542, 8] on span "Save" at bounding box center [544, 8] width 10 height 5
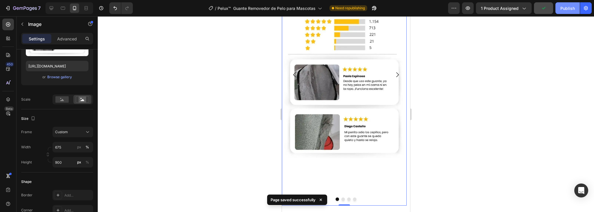
click at [566, 10] on div "Publish" at bounding box center [568, 8] width 15 height 6
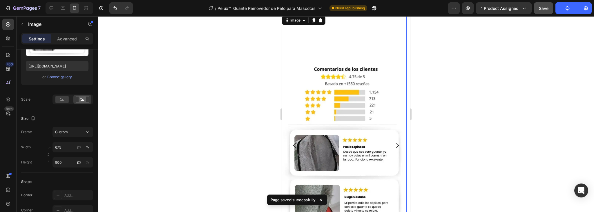
scroll to position [1646, 0]
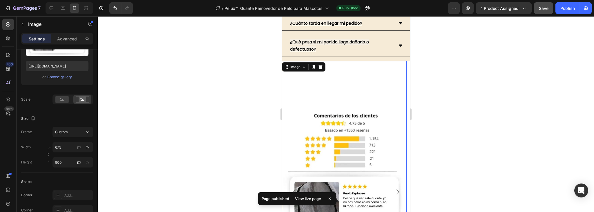
click at [355, 90] on img at bounding box center [344, 191] width 125 height 261
click at [63, 102] on rect at bounding box center [61, 99] width 13 height 6
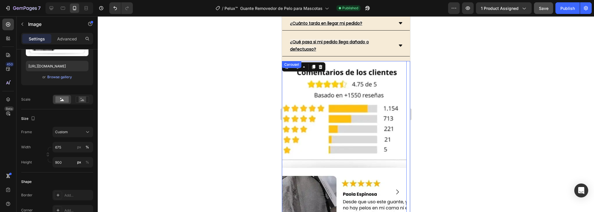
click at [395, 147] on img at bounding box center [344, 191] width 125 height 261
click at [82, 102] on rect at bounding box center [83, 99] width 8 height 6
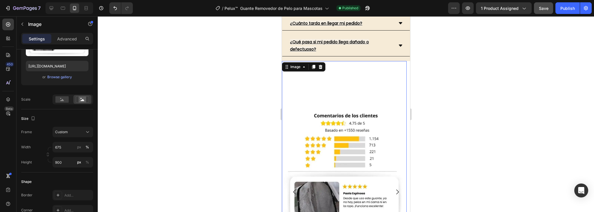
click at [350, 138] on img at bounding box center [344, 191] width 125 height 261
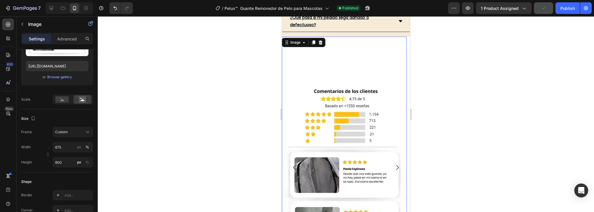
scroll to position [1669, 0]
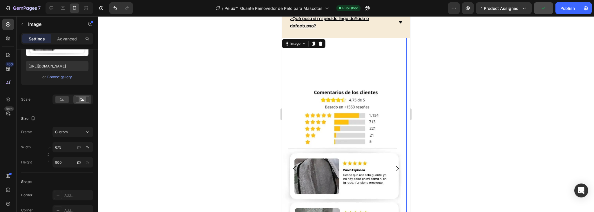
click at [351, 136] on img at bounding box center [344, 168] width 125 height 261
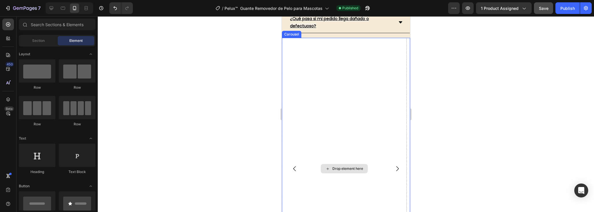
click at [353, 155] on div "Drop element here" at bounding box center [344, 168] width 125 height 261
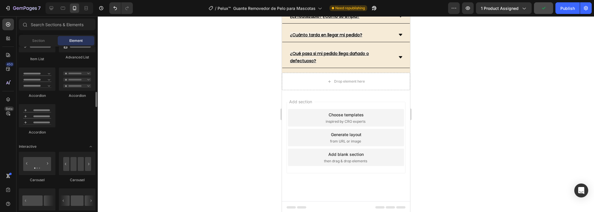
scroll to position [511, 0]
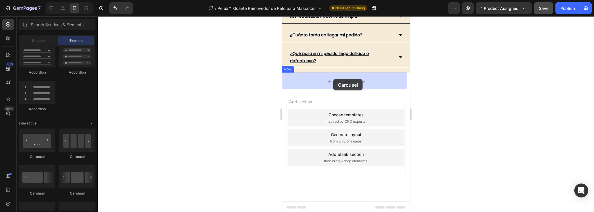
drag, startPoint x: 317, startPoint y: 158, endPoint x: 333, endPoint y: 79, distance: 80.4
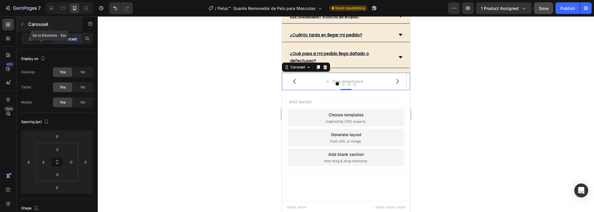
click at [24, 25] on icon "button" at bounding box center [22, 24] width 5 height 5
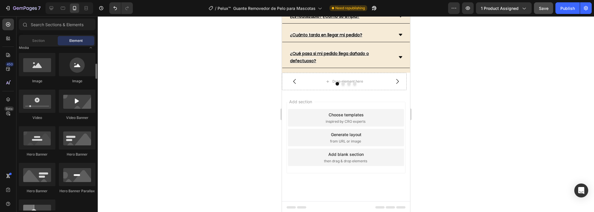
scroll to position [163, 0]
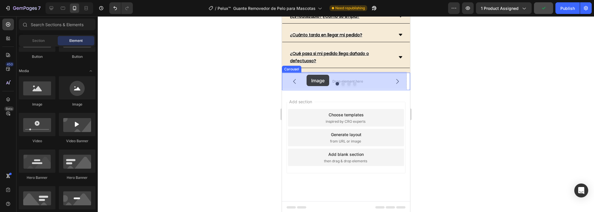
drag, startPoint x: 320, startPoint y: 104, endPoint x: 307, endPoint y: 75, distance: 32.7
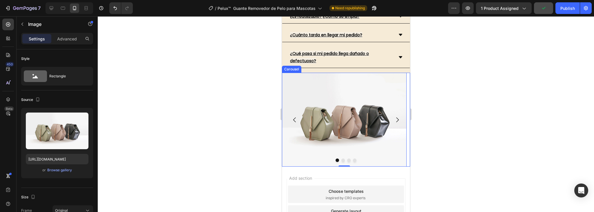
scroll to position [1669, 0]
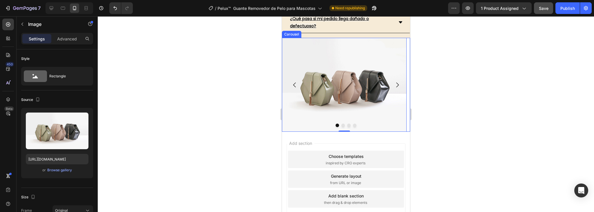
click at [394, 82] on icon "Carousel Next Arrow" at bounding box center [397, 84] width 7 height 7
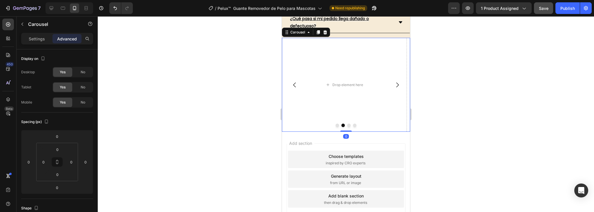
click at [294, 84] on icon "Carousel Back Arrow" at bounding box center [294, 84] width 7 height 7
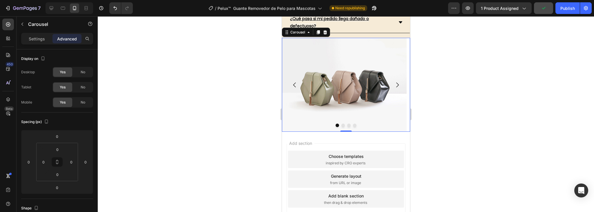
click at [396, 82] on icon "Carousel Next Arrow" at bounding box center [397, 84] width 3 height 5
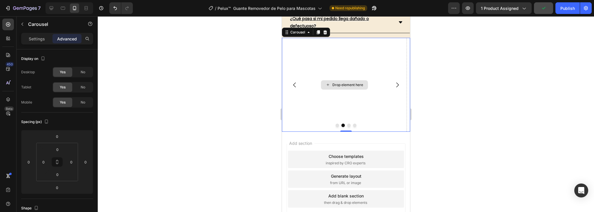
click at [331, 99] on div "Drop element here" at bounding box center [344, 85] width 125 height 94
click at [24, 23] on icon "button" at bounding box center [22, 24] width 5 height 5
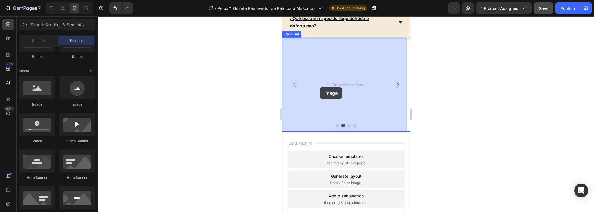
drag, startPoint x: 321, startPoint y: 106, endPoint x: 320, endPoint y: 87, distance: 18.9
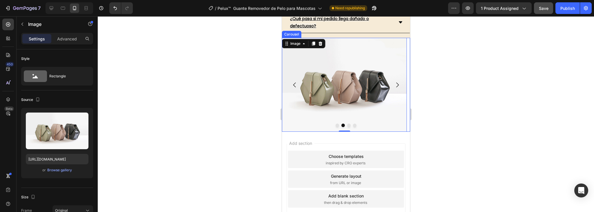
click at [394, 83] on icon "Carousel Next Arrow" at bounding box center [397, 84] width 7 height 7
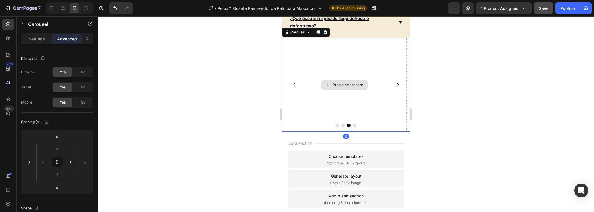
click at [329, 97] on div "Drop element here" at bounding box center [344, 85] width 125 height 94
click at [23, 22] on icon "button" at bounding box center [22, 24] width 5 height 5
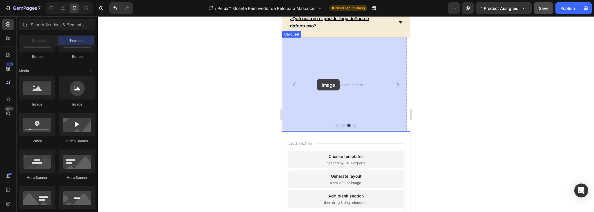
drag, startPoint x: 318, startPoint y: 109, endPoint x: 317, endPoint y: 79, distance: 30.5
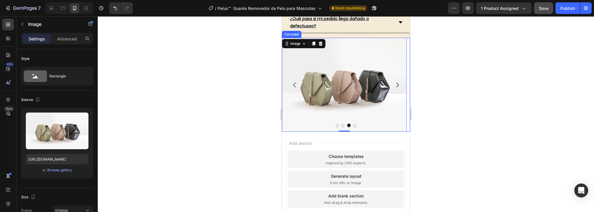
click at [396, 84] on icon "Carousel Next Arrow" at bounding box center [397, 84] width 3 height 5
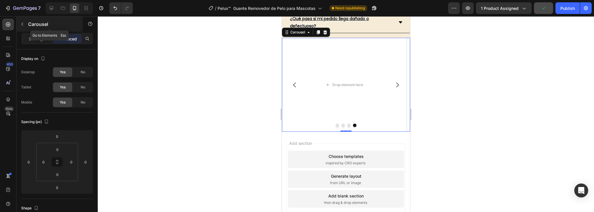
click at [22, 26] on icon "button" at bounding box center [22, 24] width 5 height 5
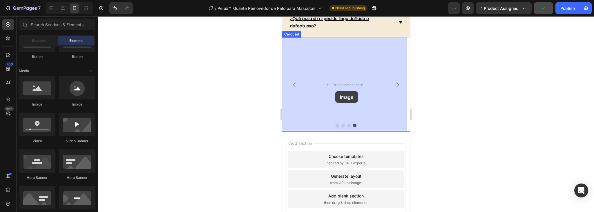
drag, startPoint x: 321, startPoint y: 111, endPoint x: 335, endPoint y: 91, distance: 24.1
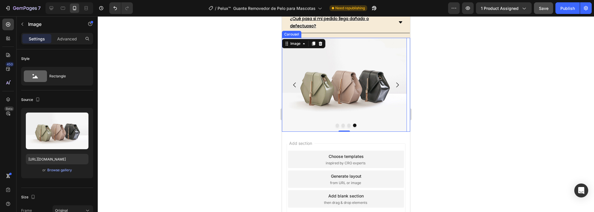
click at [294, 82] on icon "Carousel Back Arrow" at bounding box center [294, 84] width 7 height 7
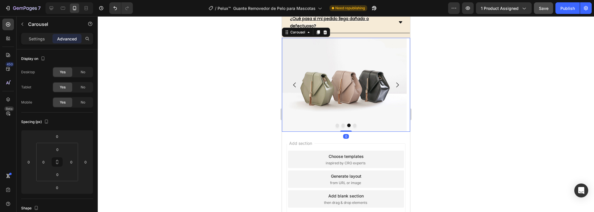
click at [294, 82] on icon "Carousel Back Arrow" at bounding box center [294, 84] width 7 height 7
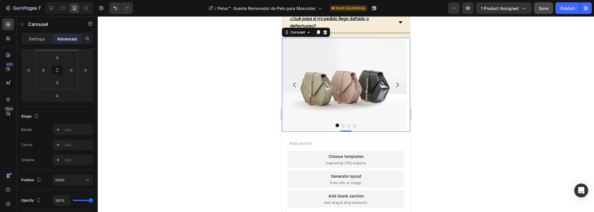
scroll to position [0, 0]
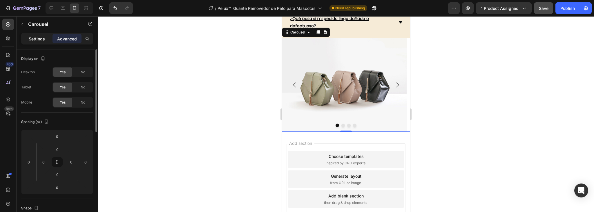
click at [34, 38] on p "Settings" at bounding box center [37, 39] width 16 height 6
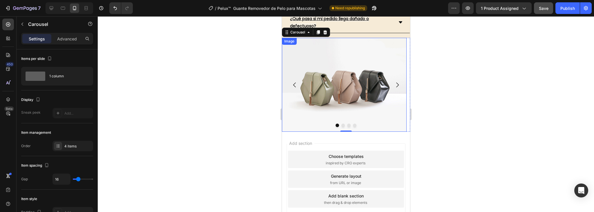
click at [333, 90] on img at bounding box center [344, 85] width 125 height 94
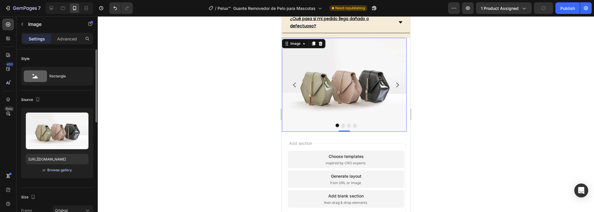
click at [55, 171] on div "Browse gallery" at bounding box center [59, 169] width 25 height 5
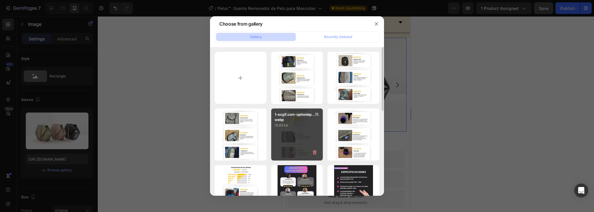
click at [303, 135] on div "1-ezgif.com-optiwebp...7).webp 31.83 kb" at bounding box center [297, 134] width 52 height 52
type input "[URL][DOMAIN_NAME]"
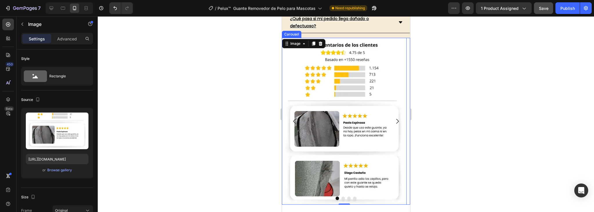
click at [396, 122] on icon "Carousel Next Arrow" at bounding box center [397, 121] width 7 height 7
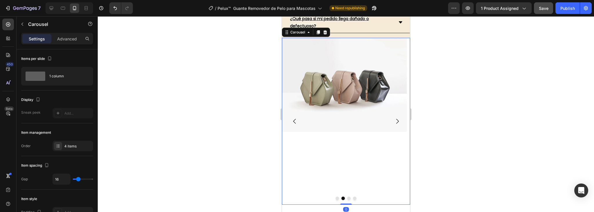
click at [318, 146] on div "Image" at bounding box center [344, 121] width 125 height 167
click at [322, 106] on img at bounding box center [344, 85] width 125 height 94
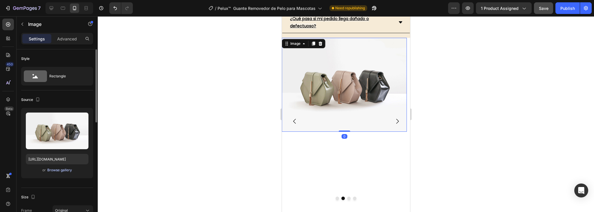
click at [52, 170] on div "Browse gallery" at bounding box center [59, 169] width 25 height 5
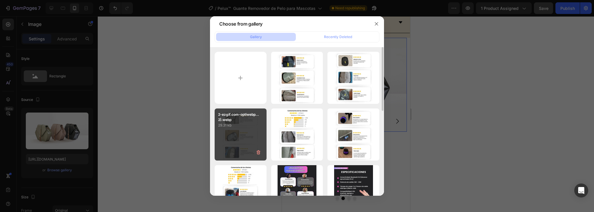
click at [246, 143] on div "2-ezgif.com-optiwebp...2).webp 29.31 kb" at bounding box center [241, 134] width 52 height 52
type input "[URL][DOMAIN_NAME]"
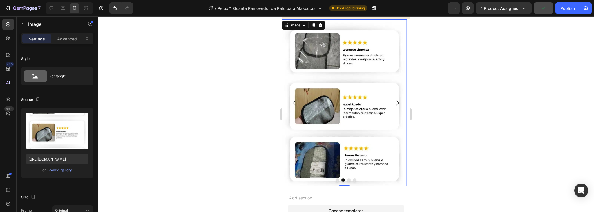
scroll to position [1715, 0]
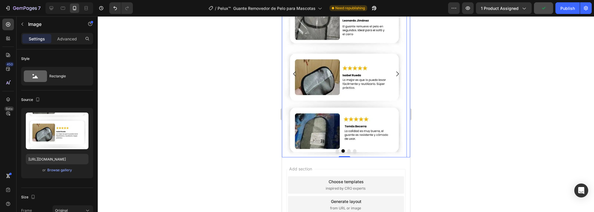
click at [394, 75] on icon "Carousel Next Arrow" at bounding box center [397, 73] width 7 height 7
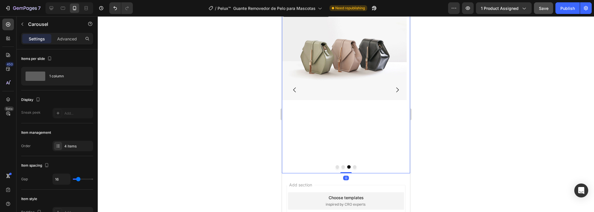
scroll to position [1692, 0]
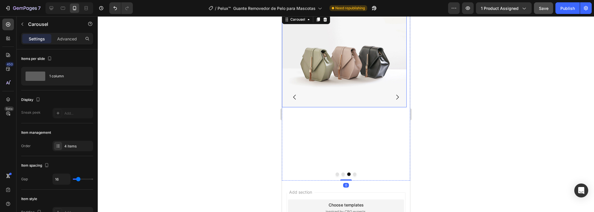
click at [340, 90] on img at bounding box center [344, 61] width 125 height 94
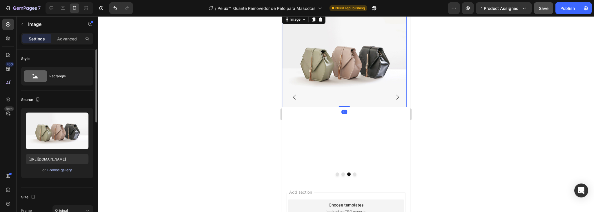
click at [51, 170] on div "Browse gallery" at bounding box center [59, 169] width 25 height 5
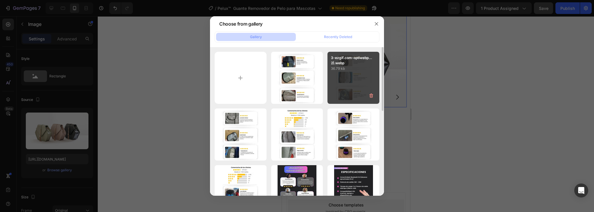
click at [358, 74] on div "3-ezgif.com-optiwebp...2).webp 36.79 kb" at bounding box center [354, 78] width 52 height 52
type input "[URL][DOMAIN_NAME]"
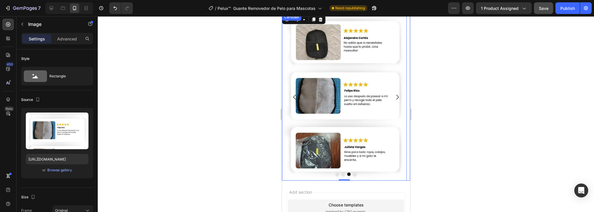
click at [396, 97] on icon "Carousel Next Arrow" at bounding box center [397, 96] width 7 height 7
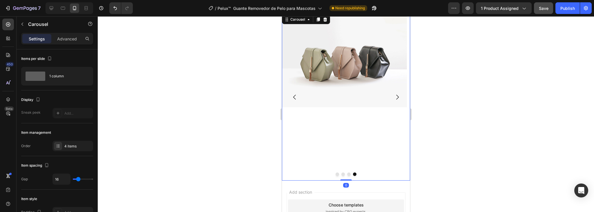
click at [331, 118] on div "Image" at bounding box center [344, 97] width 125 height 167
click at [328, 91] on img at bounding box center [344, 61] width 125 height 94
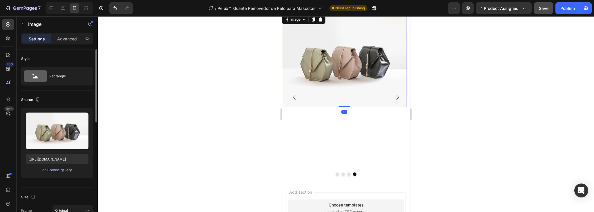
click at [60, 167] on div "Browse gallery" at bounding box center [59, 169] width 25 height 5
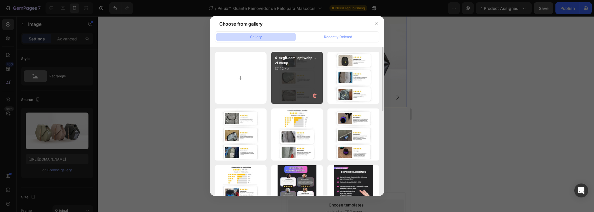
click at [309, 71] on div "4-ezgif.com-optiwebp...2).webp 37.42 kb" at bounding box center [297, 78] width 52 height 52
type input "[URL][DOMAIN_NAME]"
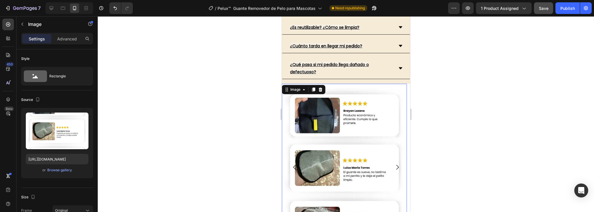
scroll to position [1599, 0]
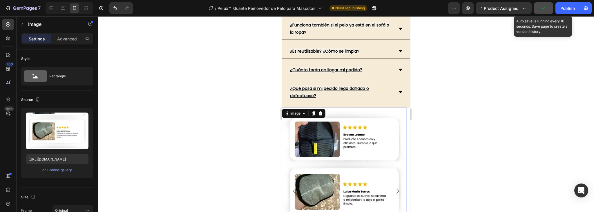
click at [540, 10] on button "button" at bounding box center [543, 8] width 19 height 12
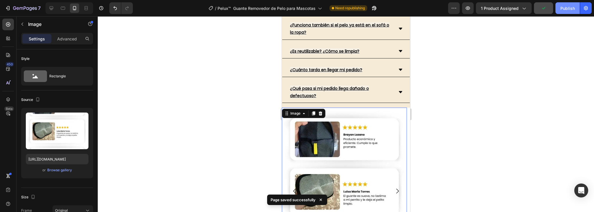
click at [562, 9] on div "Publish" at bounding box center [568, 8] width 15 height 6
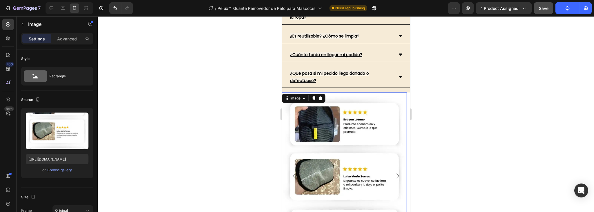
scroll to position [1622, 0]
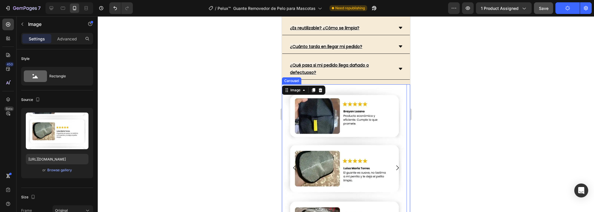
click at [297, 164] on icon "Carousel Back Arrow" at bounding box center [294, 167] width 7 height 7
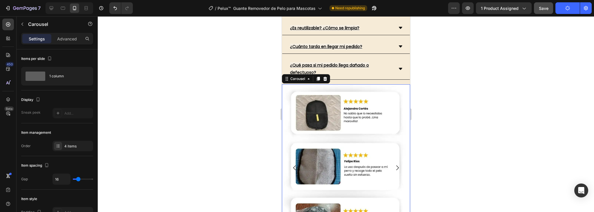
click at [297, 164] on icon "Carousel Back Arrow" at bounding box center [294, 167] width 7 height 7
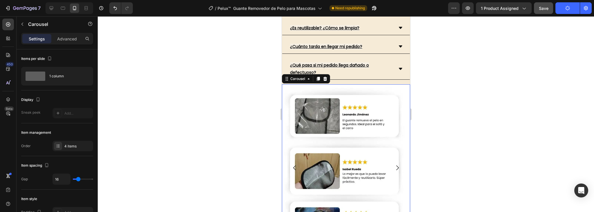
click at [297, 164] on icon "Carousel Back Arrow" at bounding box center [294, 167] width 7 height 7
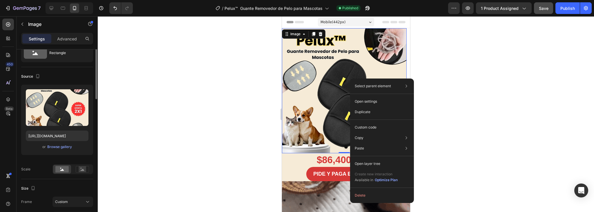
scroll to position [0, 0]
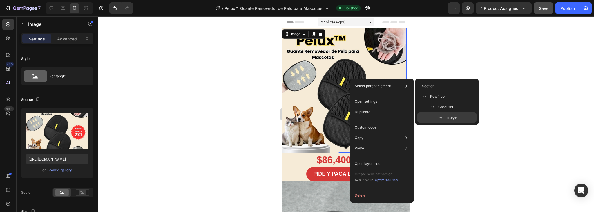
click at [428, 64] on div at bounding box center [346, 113] width 497 height 195
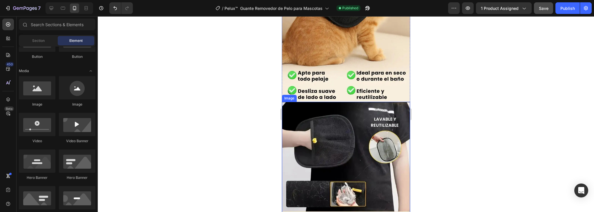
scroll to position [441, 0]
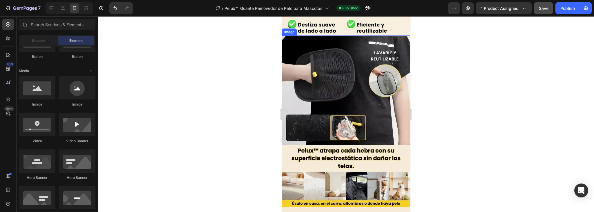
click at [372, 89] on img at bounding box center [346, 120] width 128 height 171
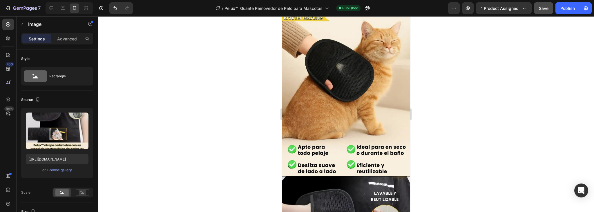
scroll to position [302, 0]
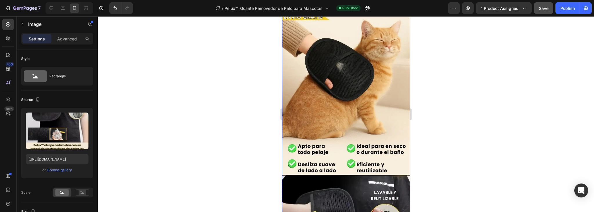
click at [343, 120] on img at bounding box center [346, 89] width 128 height 171
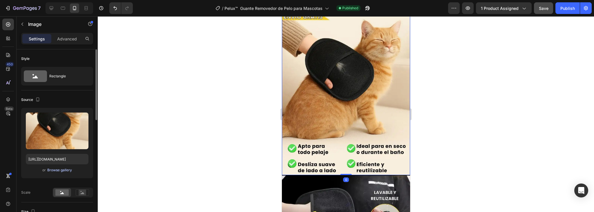
click at [56, 168] on div "Browse gallery" at bounding box center [59, 169] width 25 height 5
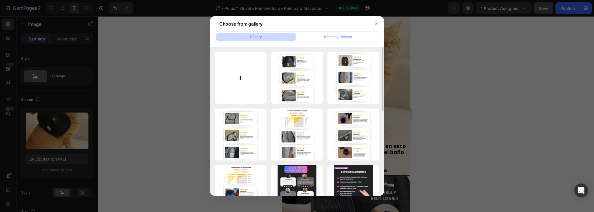
click at [250, 77] on input "file" at bounding box center [241, 78] width 52 height 52
type input "C:\fakepath\Copiadegomitas-ezgif.com-optiwebp.webp"
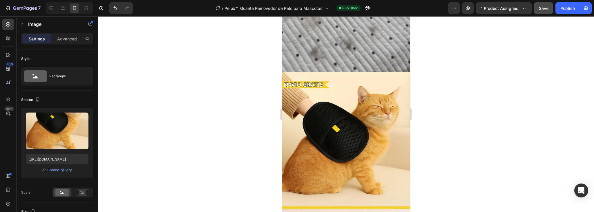
scroll to position [232, 0]
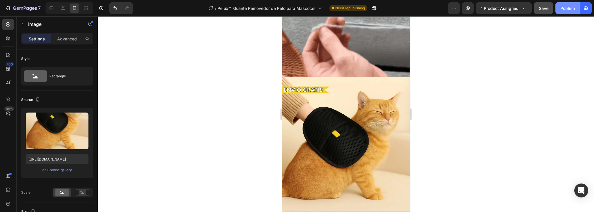
click at [565, 8] on div "Publish" at bounding box center [568, 8] width 15 height 6
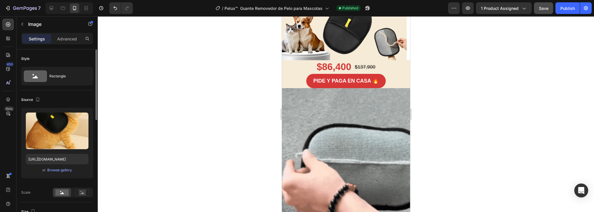
scroll to position [93, 0]
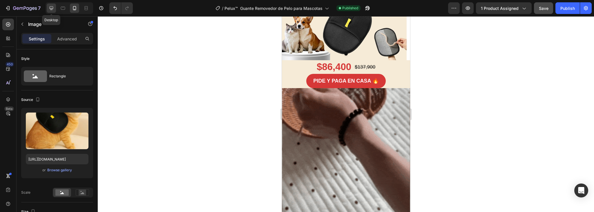
click at [52, 8] on icon at bounding box center [51, 8] width 6 height 6
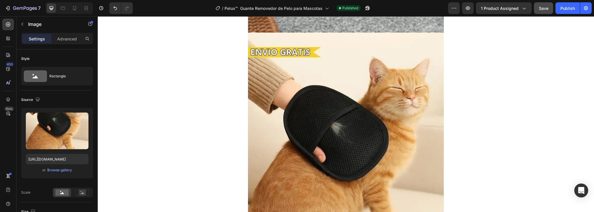
click at [354, 128] on img at bounding box center [346, 163] width 196 height 261
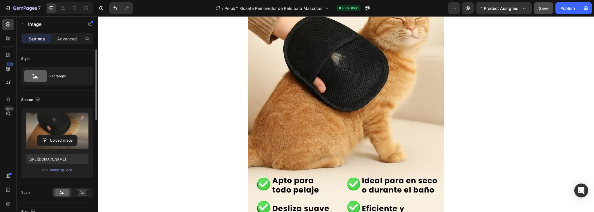
scroll to position [488, 0]
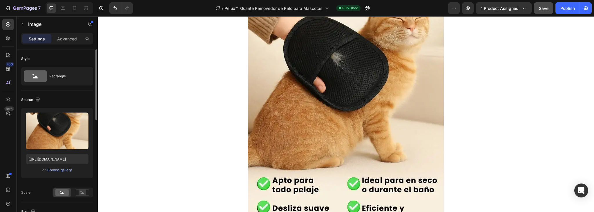
click at [62, 170] on div "Browse gallery" at bounding box center [59, 169] width 25 height 5
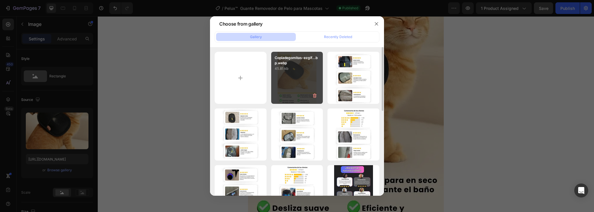
click at [295, 85] on div "Copiadegomitas-ezgif...bp.webp 45.81 kb" at bounding box center [297, 78] width 52 height 52
type input "[URL][DOMAIN_NAME]"
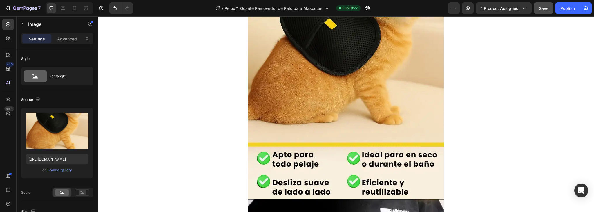
scroll to position [511, 0]
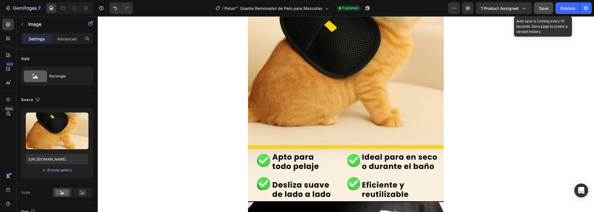
click at [541, 9] on span "Save" at bounding box center [544, 8] width 10 height 5
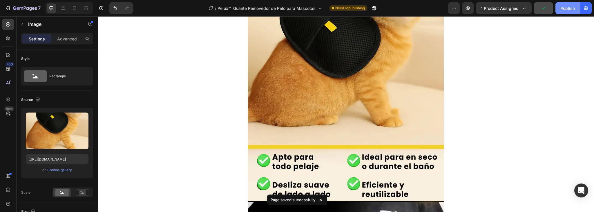
click at [573, 9] on div "Publish" at bounding box center [568, 8] width 15 height 6
